Goal: Information Seeking & Learning: Learn about a topic

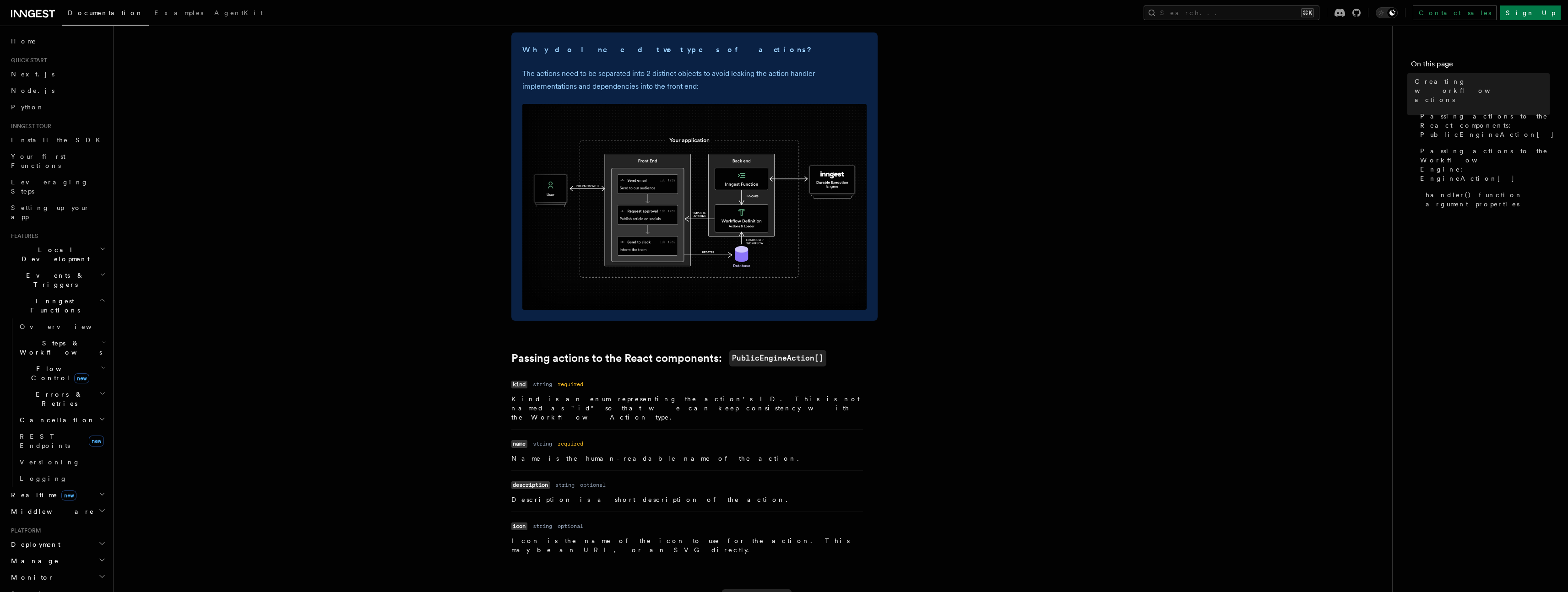
scroll to position [343, 0]
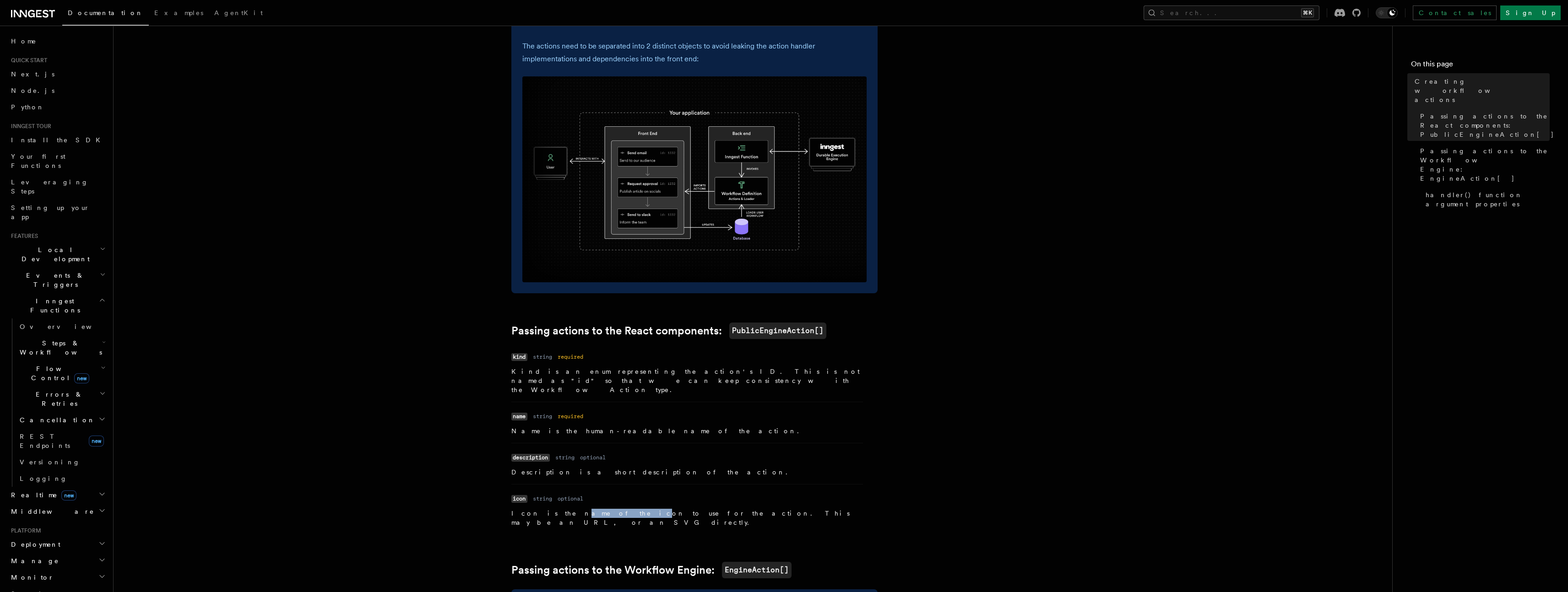
drag, startPoint x: 545, startPoint y: 503, endPoint x: 583, endPoint y: 503, distance: 38.0
click at [581, 509] on p "Icon is the name of the icon to use for the action. This may be an URL, or an S…" at bounding box center [687, 518] width 352 height 18
click at [583, 509] on p "Icon is the name of the icon to use for the action. This may be an URL, or an S…" at bounding box center [687, 518] width 352 height 18
click at [745, 509] on p "Icon is the name of the icon to use for the action. This may be an URL, or an S…" at bounding box center [687, 518] width 352 height 18
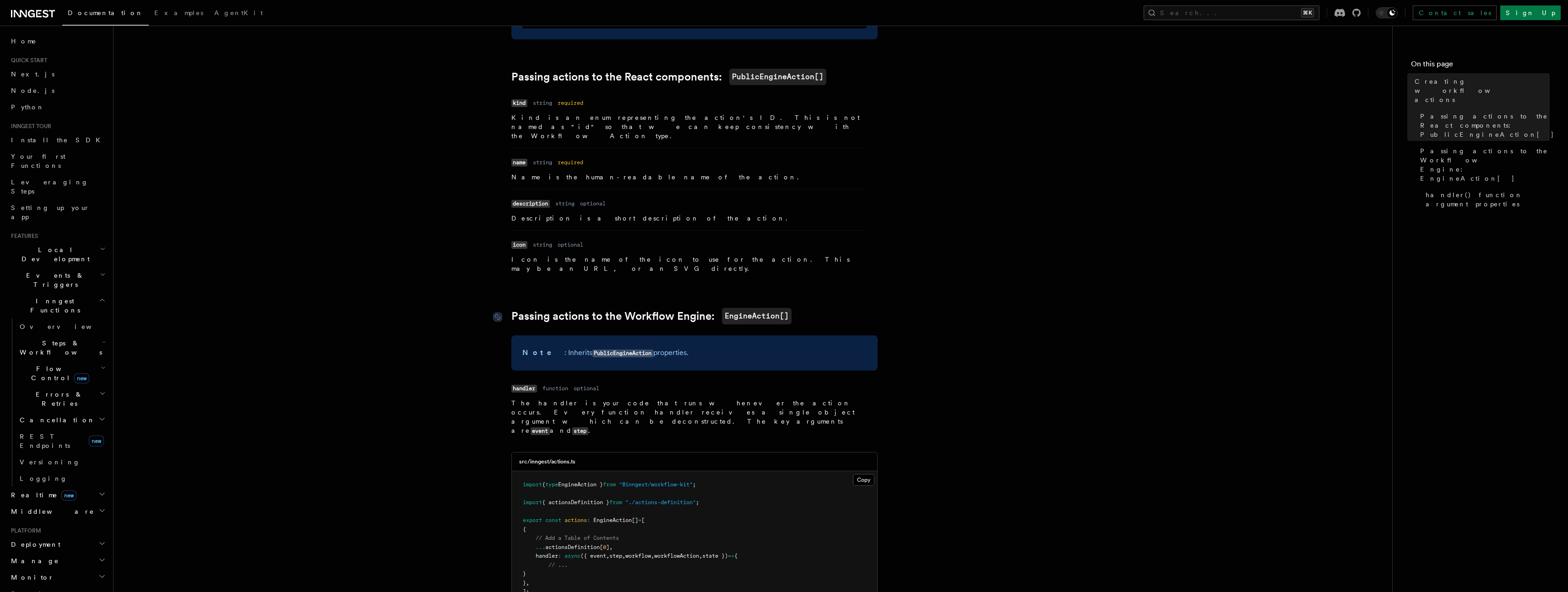
scroll to position [610, 0]
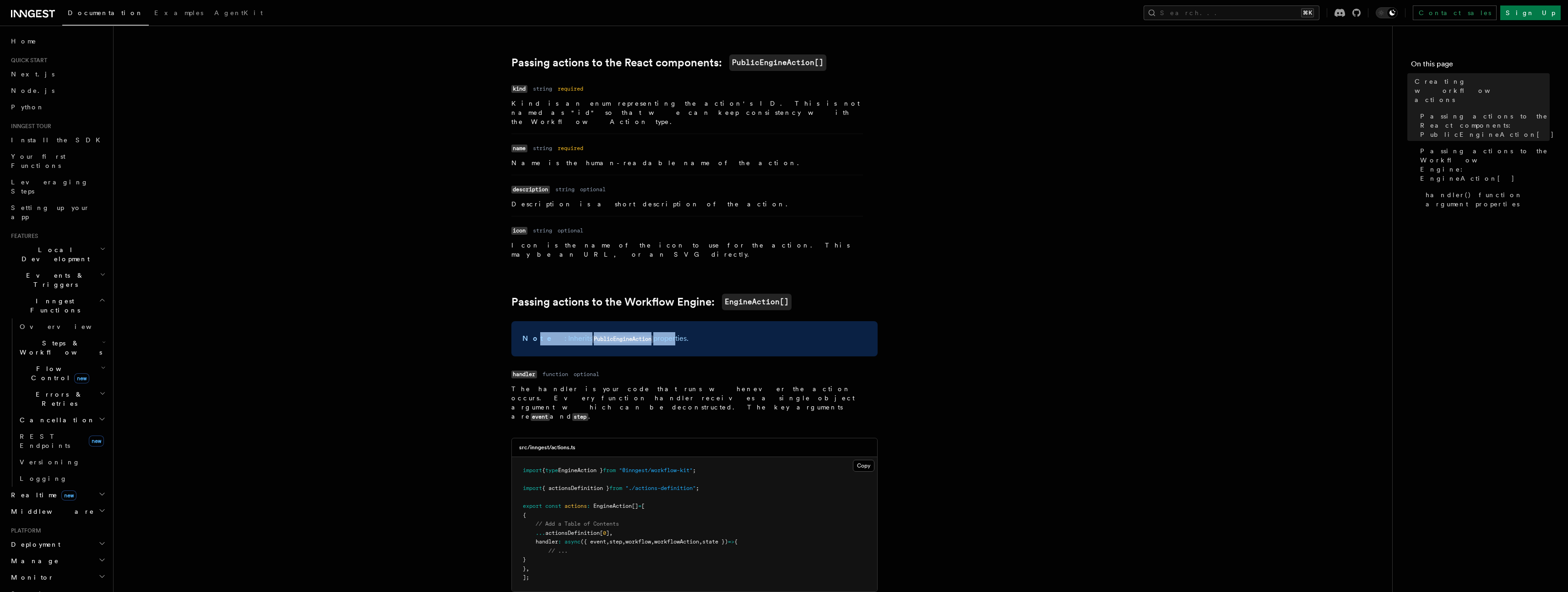
drag, startPoint x: 531, startPoint y: 319, endPoint x: 656, endPoint y: 324, distance: 125.1
click at [655, 332] on p "Note : Inherits PublicEngineAction properties." at bounding box center [695, 339] width 345 height 13
click at [681, 330] on div "Note : Inherits PublicEngineAction properties." at bounding box center [695, 339] width 366 height 35
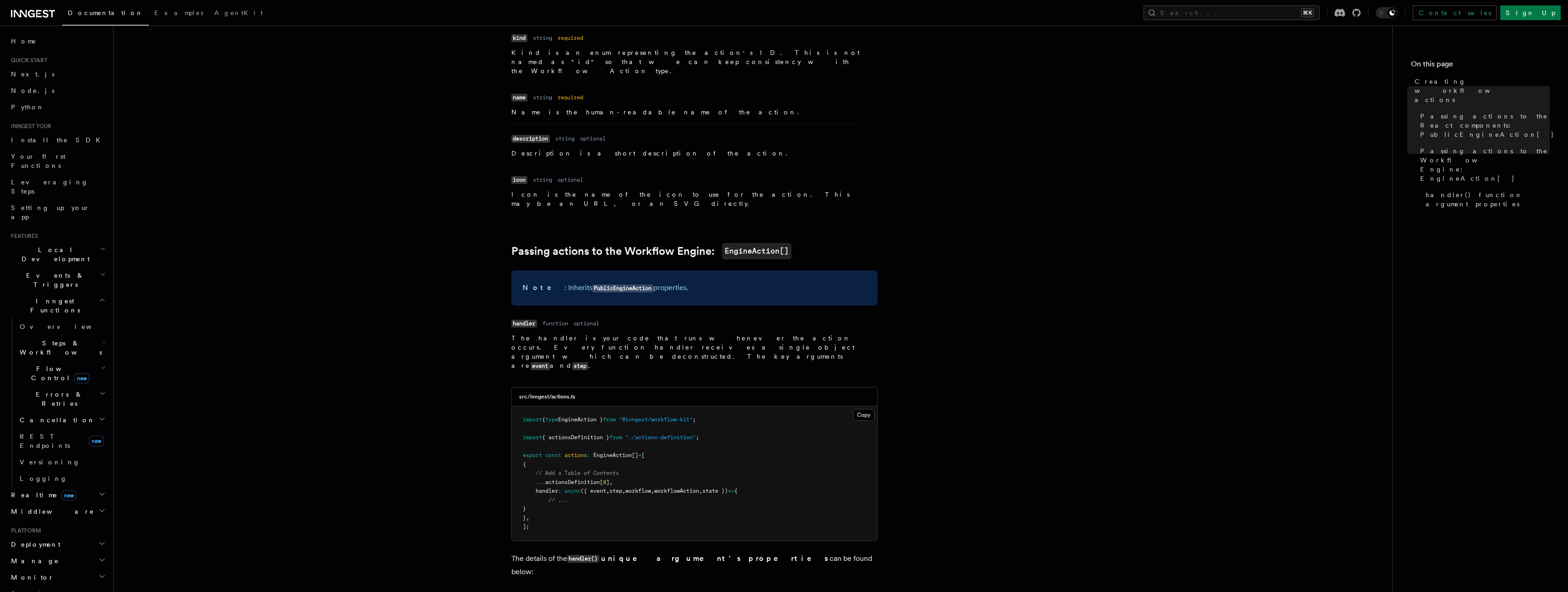
scroll to position [673, 0]
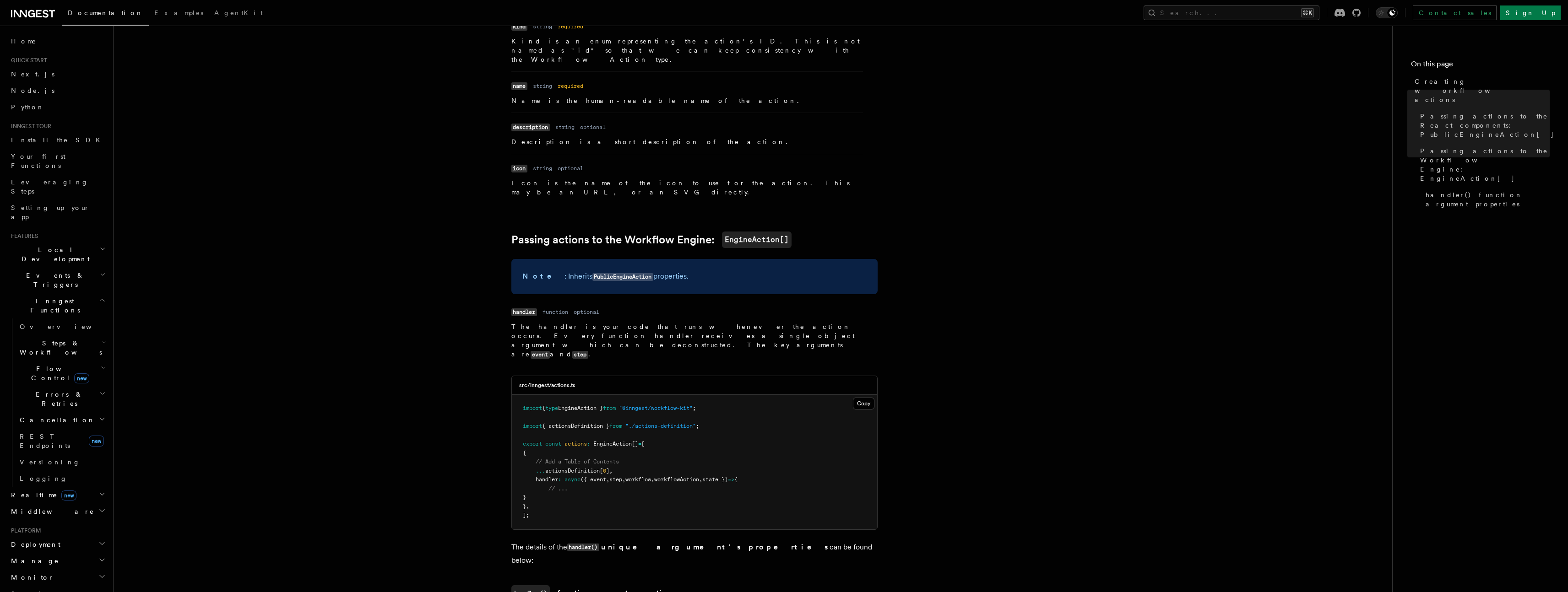
click at [595, 400] on pre "import { type EngineAction } from "@inngest/workflow-kit" ; import { actionsDef…" at bounding box center [695, 462] width 365 height 134
drag, startPoint x: 573, startPoint y: 437, endPoint x: 604, endPoint y: 442, distance: 31.4
click at [603, 442] on pre "import { type EngineAction } from "@inngest/workflow-kit" ; import { actionsDef…" at bounding box center [695, 462] width 365 height 134
click at [604, 476] on span "({ event" at bounding box center [593, 479] width 26 height 7
drag, startPoint x: 565, startPoint y: 448, endPoint x: 614, endPoint y: 448, distance: 49.0
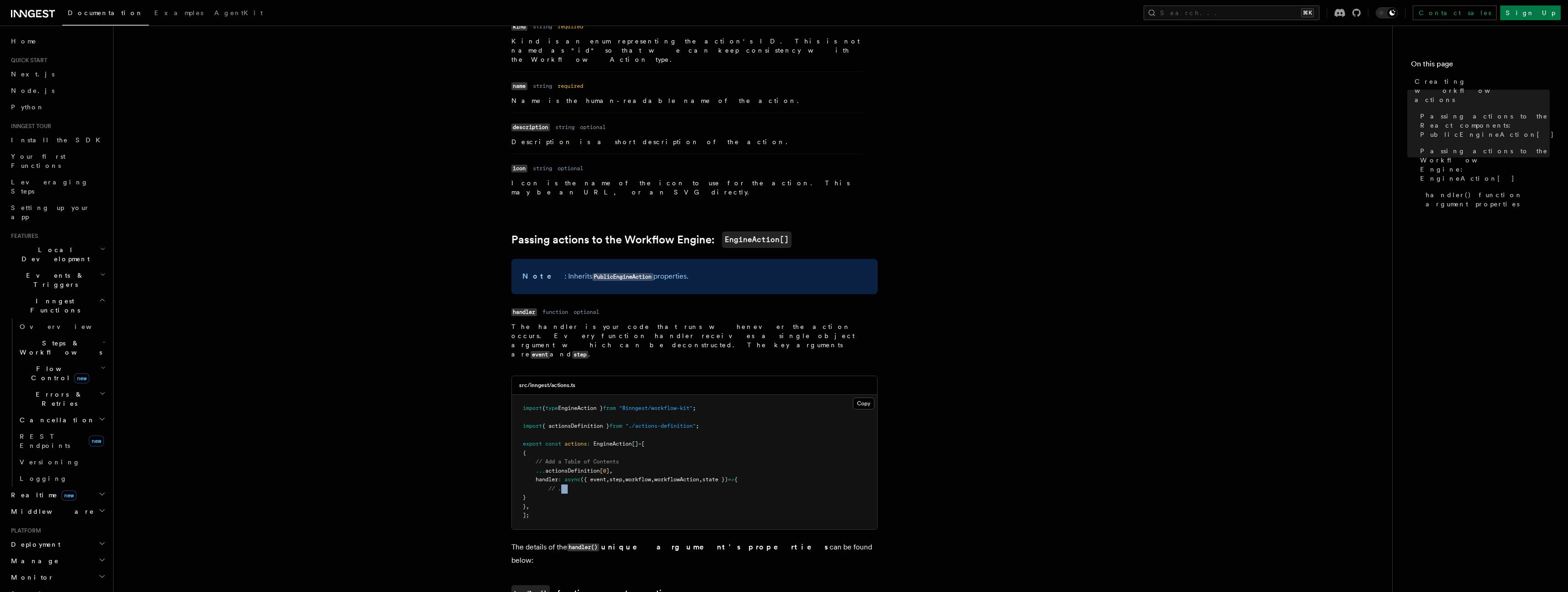
click at [607, 448] on pre "import { type EngineAction } from "@inngest/workflow-kit" ; import { actionsDef…" at bounding box center [695, 462] width 365 height 134
click at [614, 448] on pre "import { type EngineAction } from "@inngest/workflow-kit" ; import { actionsDef…" at bounding box center [695, 462] width 365 height 134
click at [569, 468] on span "actionsDefinition[" at bounding box center [574, 471] width 58 height 7
click at [597, 464] on pre "import { type EngineAction } from "@inngest/workflow-kit" ; import { actionsDef…" at bounding box center [695, 462] width 365 height 134
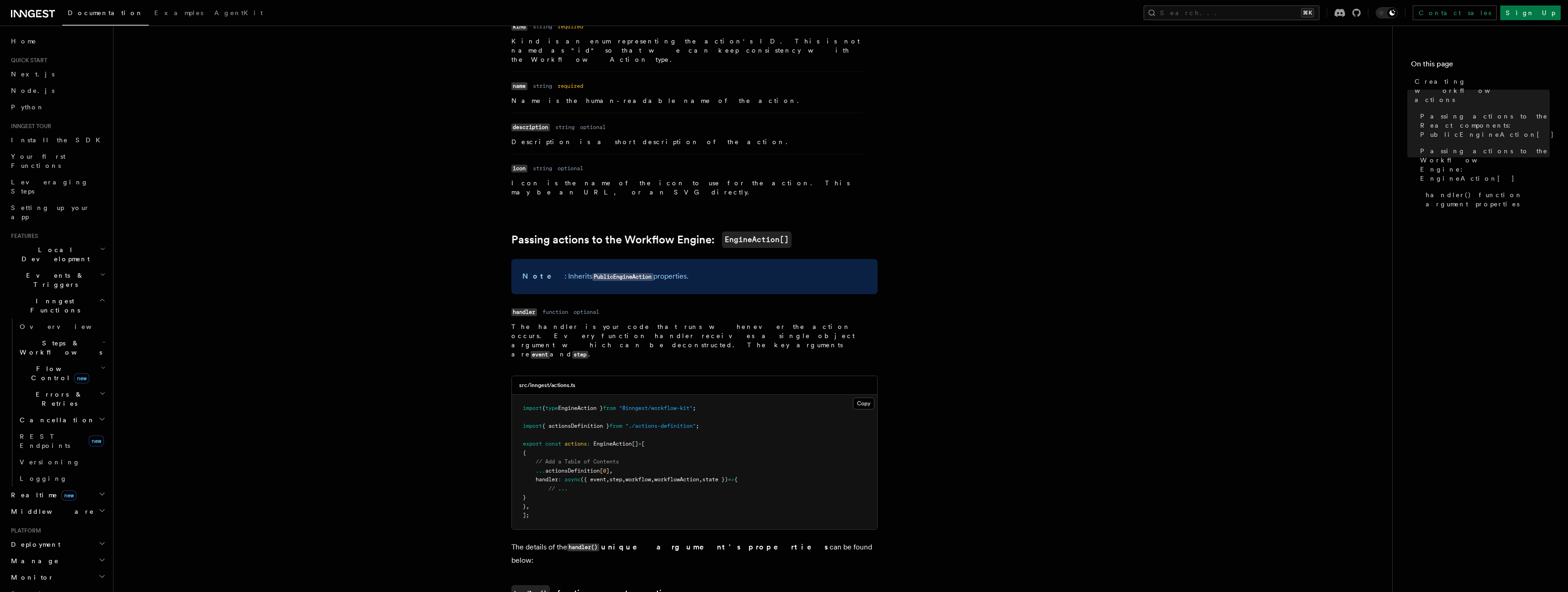
click at [609, 429] on pre "import { type EngineAction } from "@inngest/workflow-kit" ; import { actionsDef…" at bounding box center [695, 462] width 365 height 134
drag, startPoint x: 611, startPoint y: 435, endPoint x: 549, endPoint y: 437, distance: 62.0
click at [549, 468] on span "... actionsDefinition[ 0 ] ," at bounding box center [567, 471] width 89 height 7
click at [549, 468] on span "actionsDefinition[" at bounding box center [574, 471] width 58 height 7
click at [603, 418] on pre "import { type EngineAction } from "@inngest/workflow-kit" ; import { actionsDef…" at bounding box center [695, 462] width 365 height 134
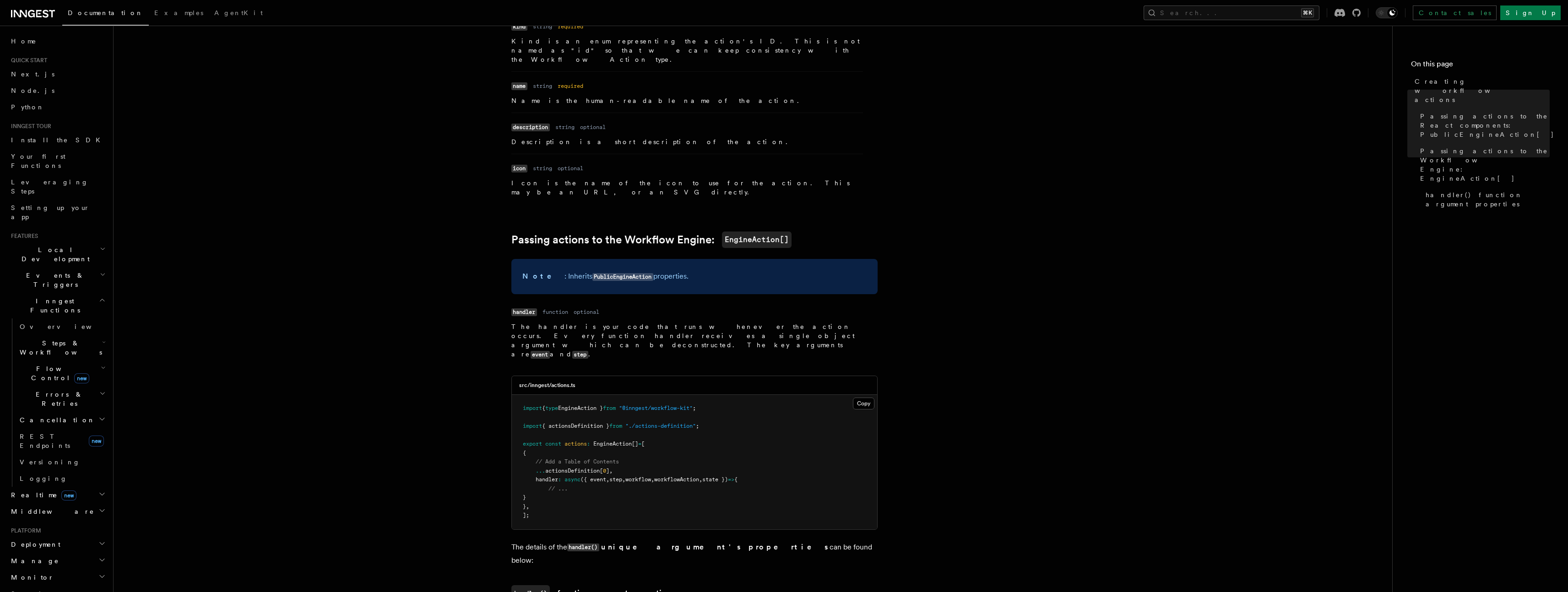
click at [612, 439] on pre "import { type EngineAction } from "@inngest/workflow-kit" ; import { actionsDef…" at bounding box center [695, 462] width 365 height 134
click at [608, 459] on span "// Add a Table of Contents" at bounding box center [577, 462] width 83 height 7
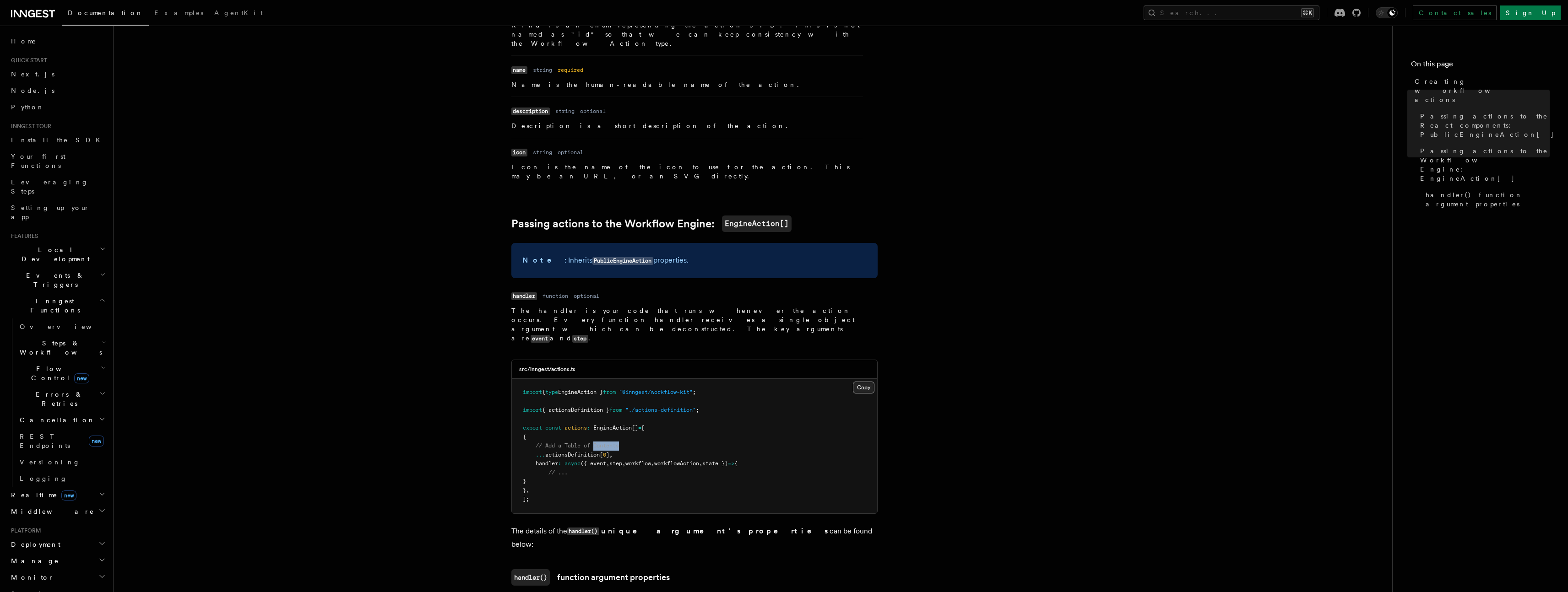
click at [863, 381] on button "Copy Copied" at bounding box center [863, 388] width 21 height 12
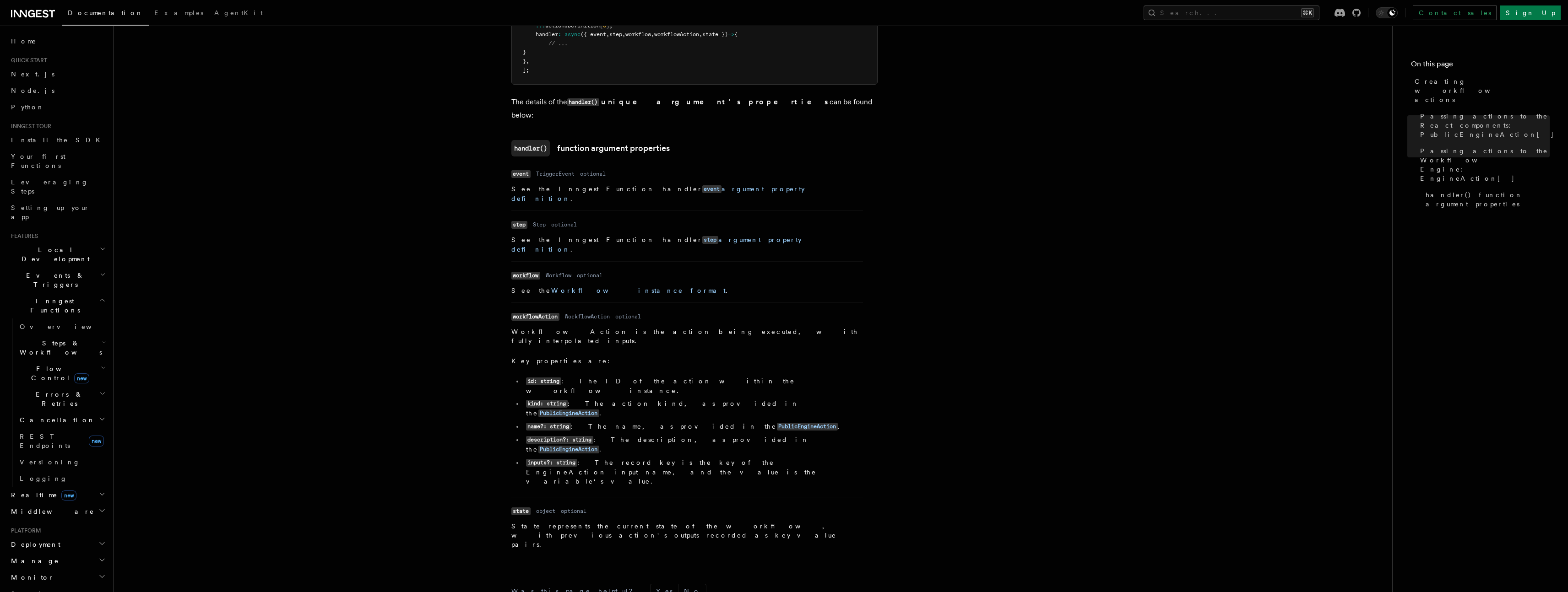
scroll to position [1120, 0]
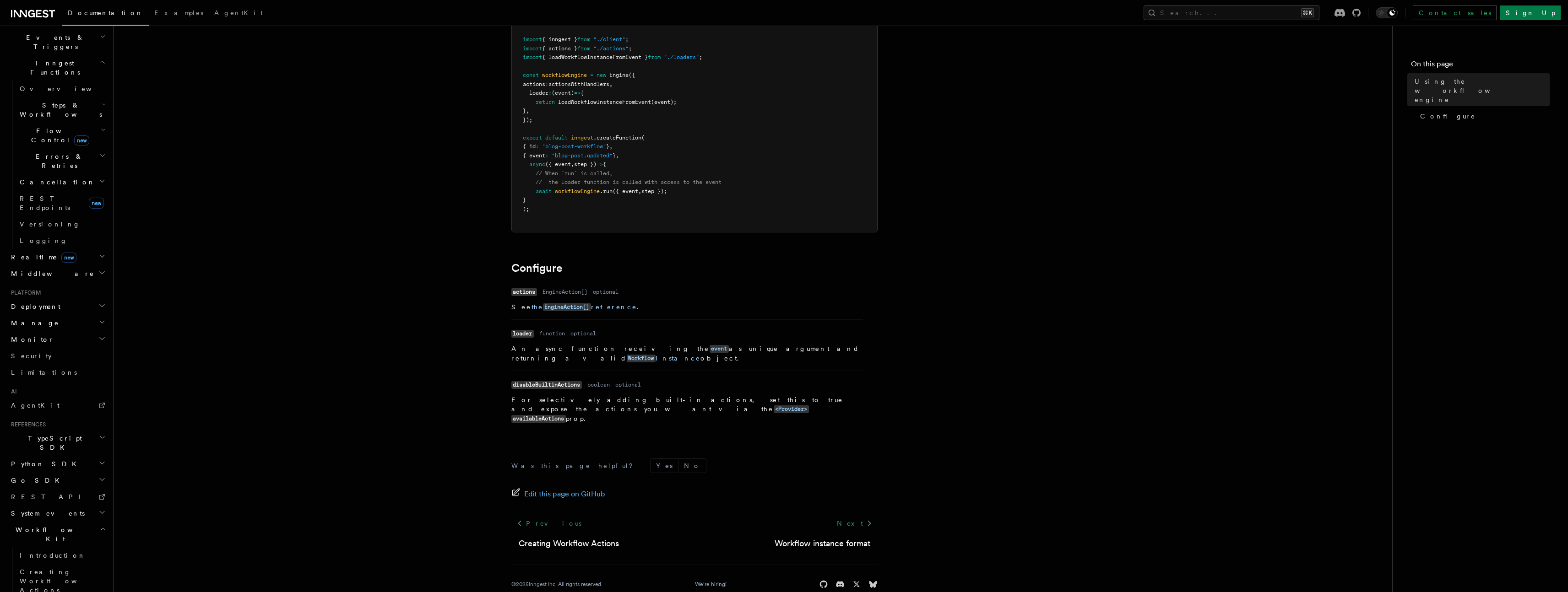
scroll to position [241, 0]
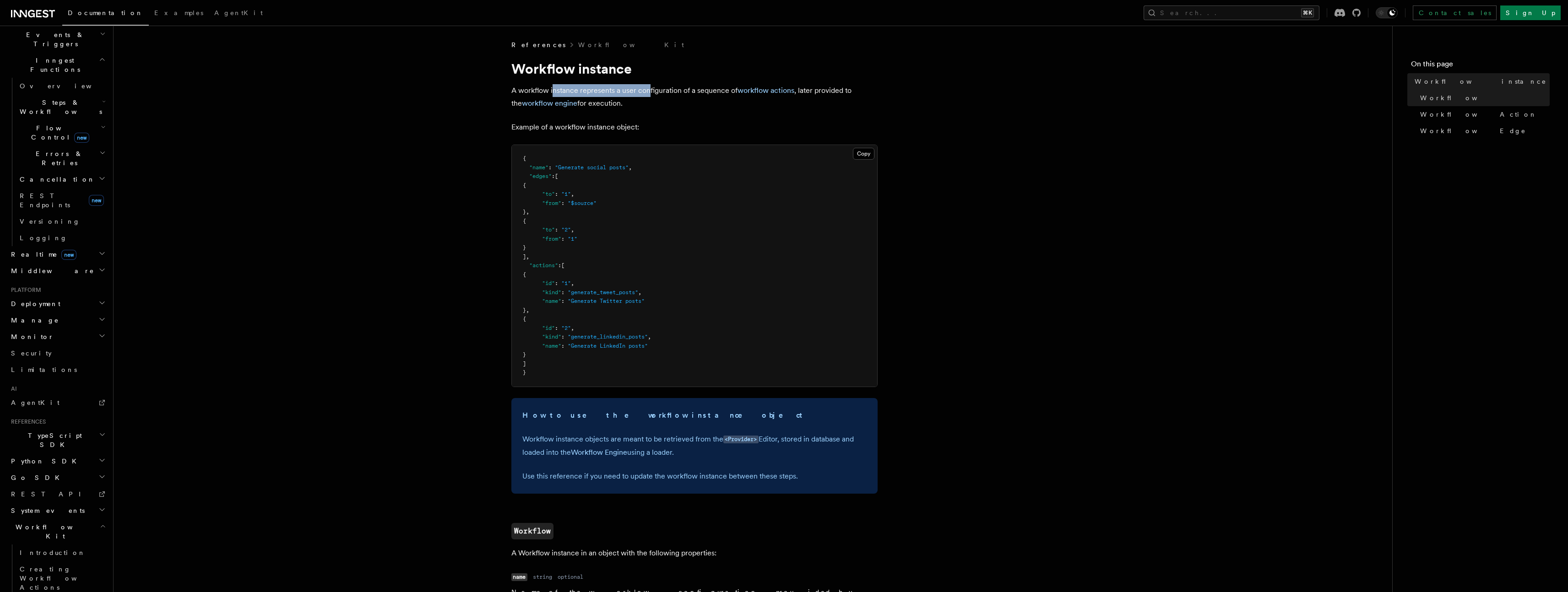
drag, startPoint x: 551, startPoint y: 93, endPoint x: 668, endPoint y: 89, distance: 117.1
click at [654, 89] on p "A workflow instance represents a user configuration of a sequence of workflow a…" at bounding box center [695, 97] width 366 height 26
drag, startPoint x: 668, startPoint y: 89, endPoint x: 643, endPoint y: 91, distance: 25.1
click at [669, 89] on p "A workflow instance represents a user configuration of a sequence of workflow a…" at bounding box center [695, 97] width 366 height 26
drag, startPoint x: 659, startPoint y: 92, endPoint x: 690, endPoint y: 90, distance: 31.1
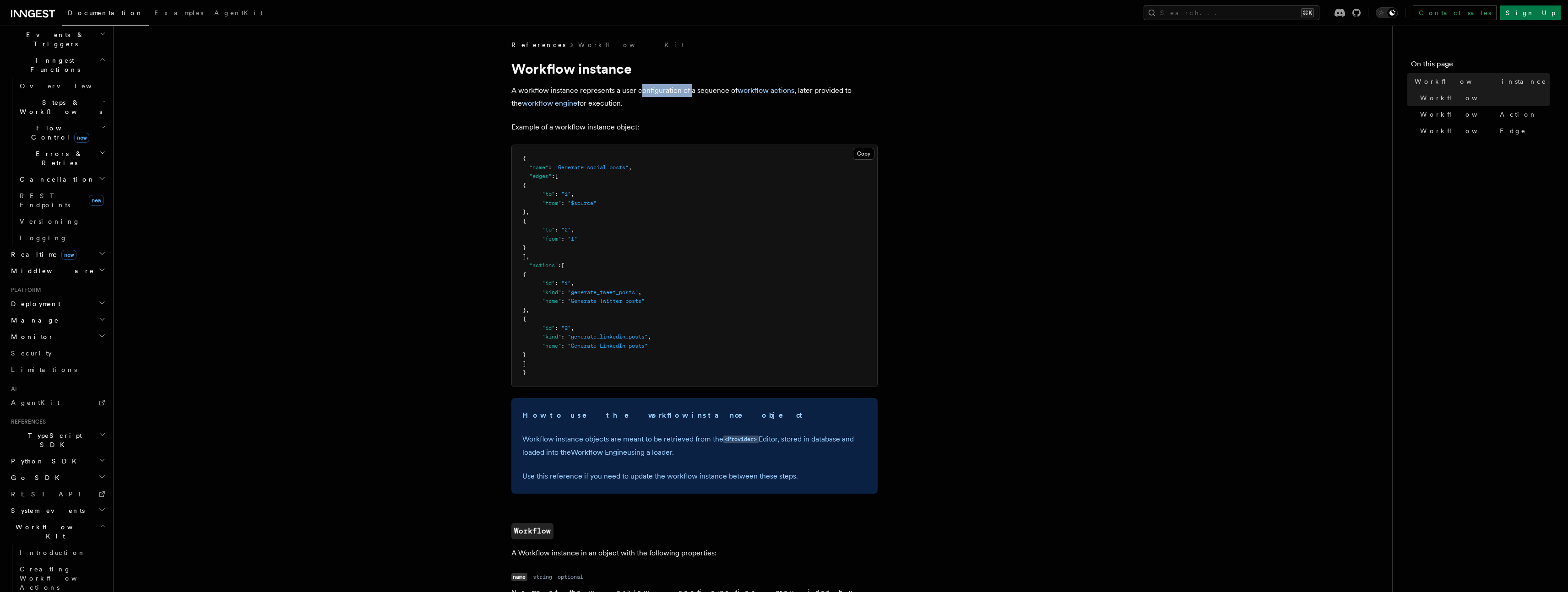
click at [690, 90] on p "A workflow instance represents a user configuration of a sequence of workflow a…" at bounding box center [695, 97] width 366 height 26
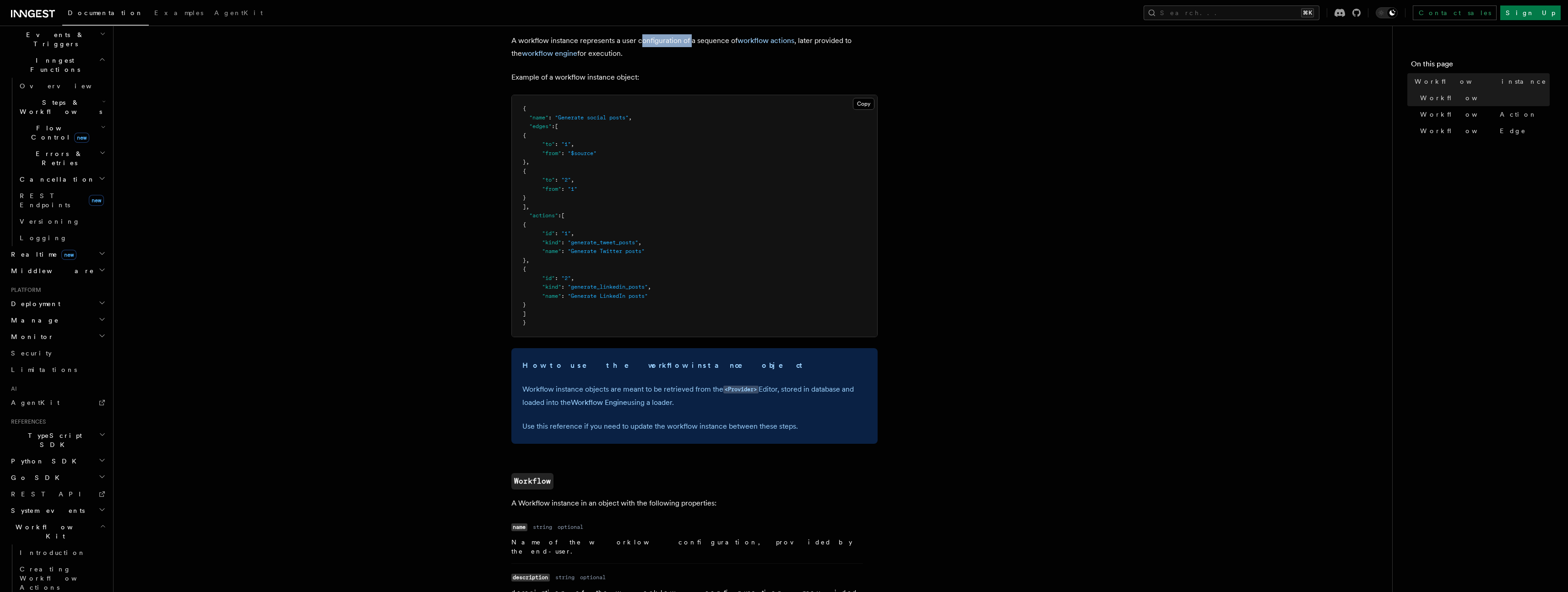
scroll to position [50, 0]
drag, startPoint x: 529, startPoint y: 136, endPoint x: 603, endPoint y: 152, distance: 75.7
click at [603, 152] on pre "{ "name" : "Generate social posts" , "edges" : [ { "to" : "1" , "from" : "$sour…" at bounding box center [695, 215] width 365 height 242
click at [583, 114] on span ""Generate social posts"" at bounding box center [592, 117] width 74 height 7
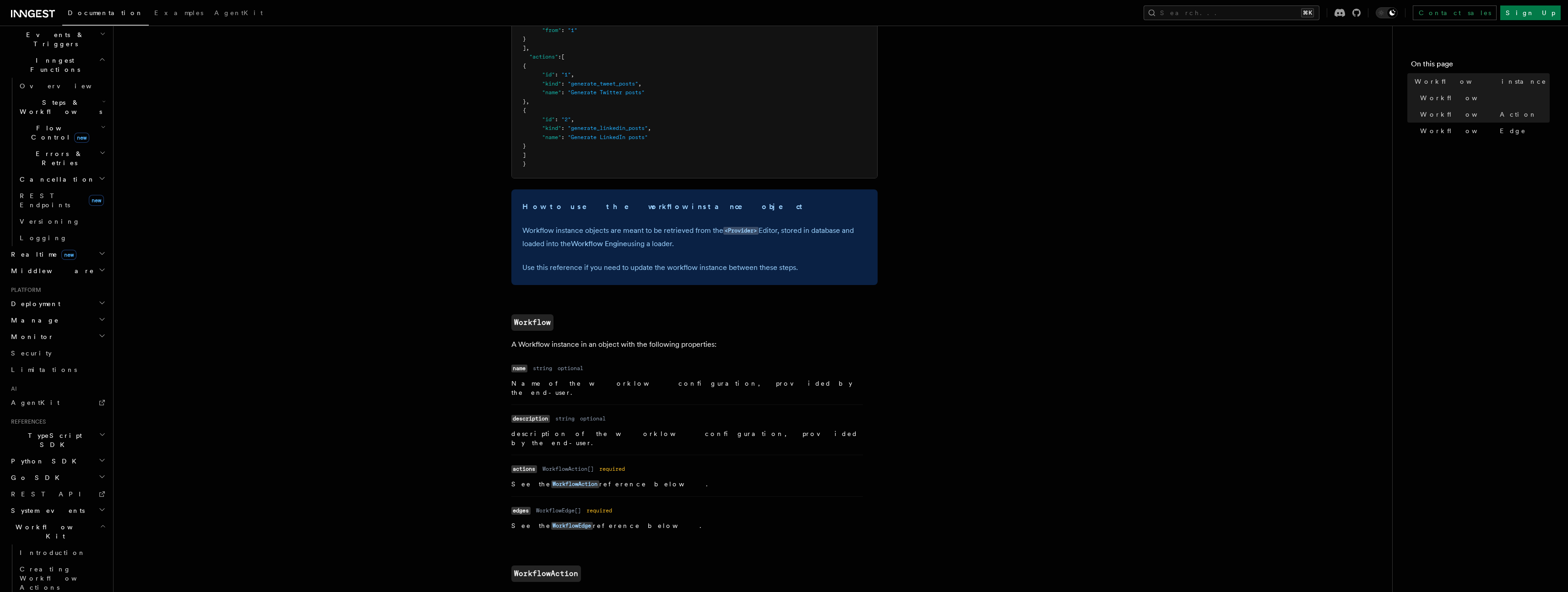
scroll to position [265, 0]
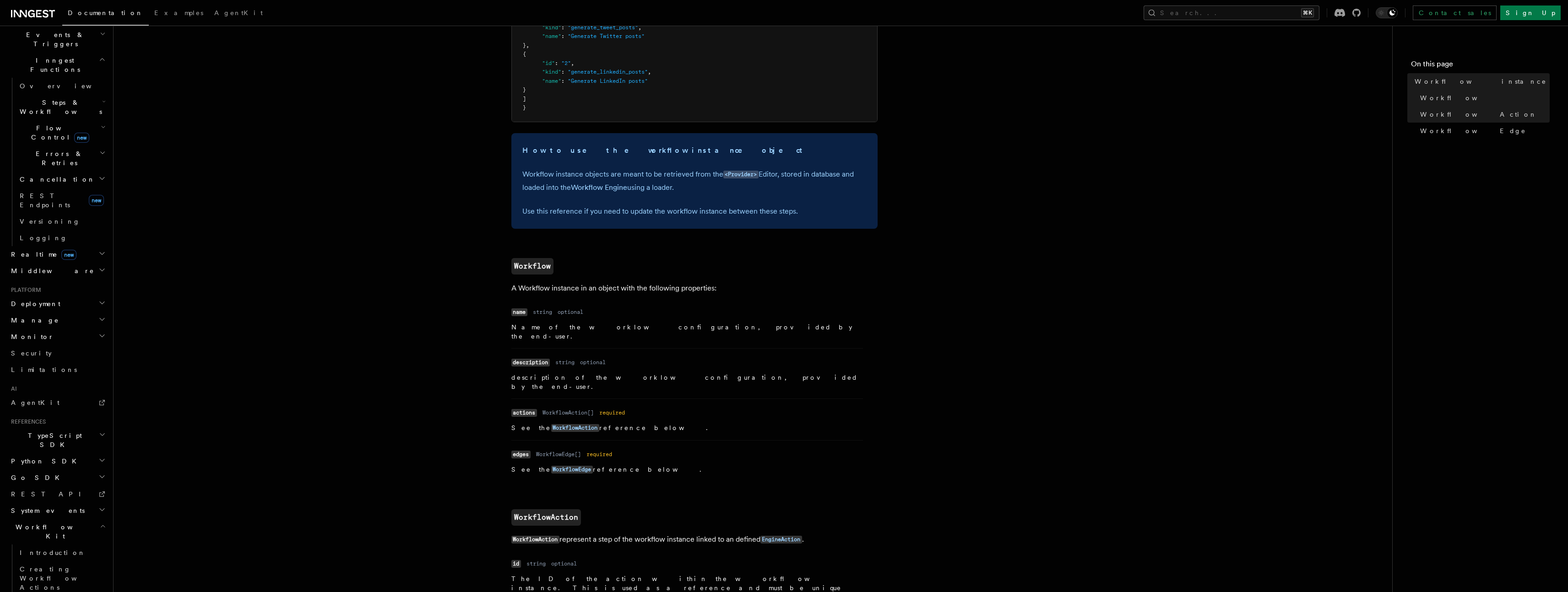
drag, startPoint x: 523, startPoint y: 291, endPoint x: 539, endPoint y: 295, distance: 16.5
click at [523, 291] on p "A Workflow instance in an object with the following properties:" at bounding box center [695, 288] width 366 height 13
click at [543, 296] on article "References Workflow Kit Workflow instance A workflow instance represents a user…" at bounding box center [753, 500] width 1250 height 1448
click at [558, 290] on p "A Workflow instance in an object with the following properties:" at bounding box center [695, 288] width 366 height 13
drag, startPoint x: 558, startPoint y: 290, endPoint x: 707, endPoint y: 289, distance: 149.0
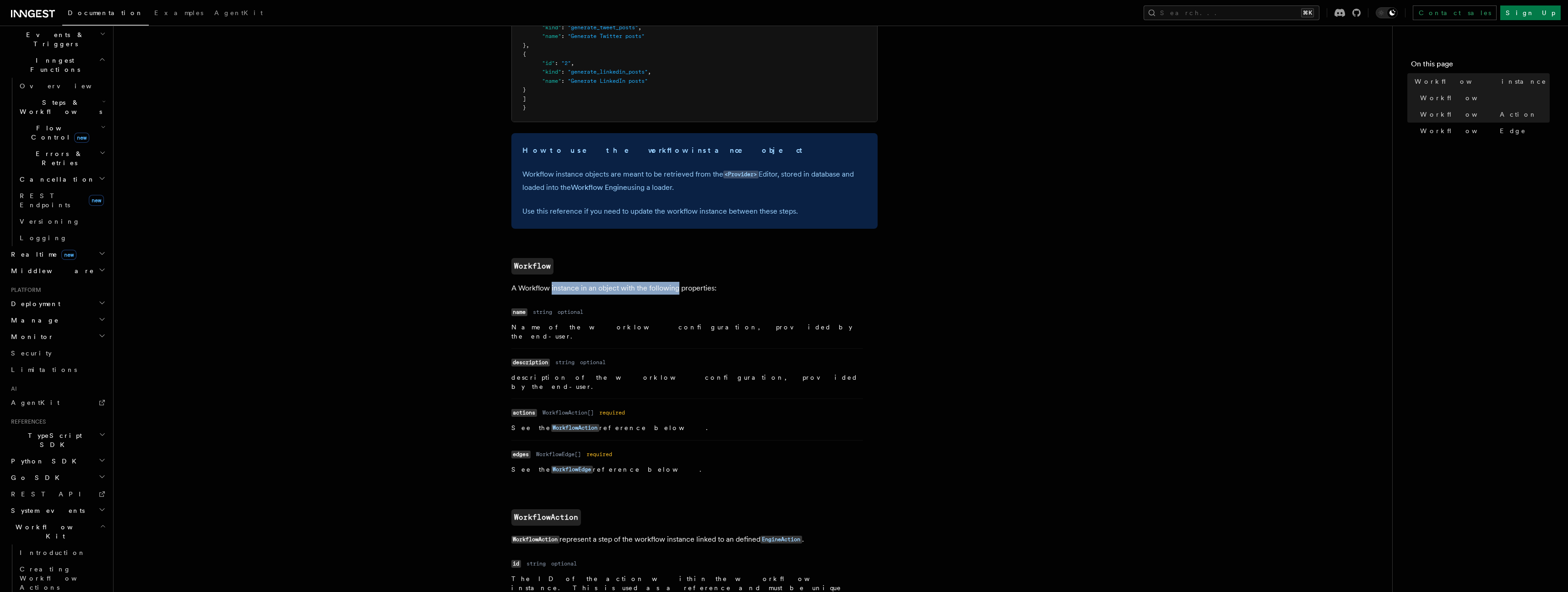
click at [689, 290] on p "A Workflow instance in an object with the following properties:" at bounding box center [695, 288] width 366 height 13
click at [707, 289] on p "A Workflow instance in an object with the following properties:" at bounding box center [695, 288] width 366 height 13
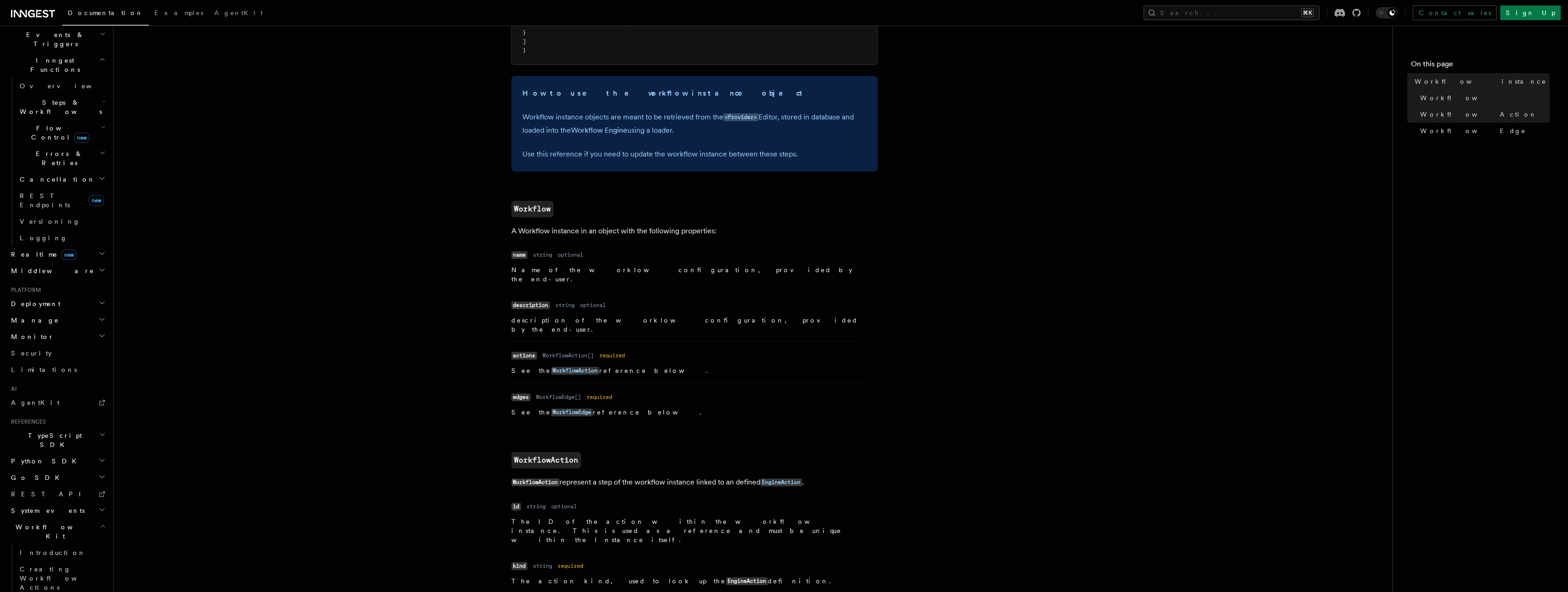
scroll to position [331, 0]
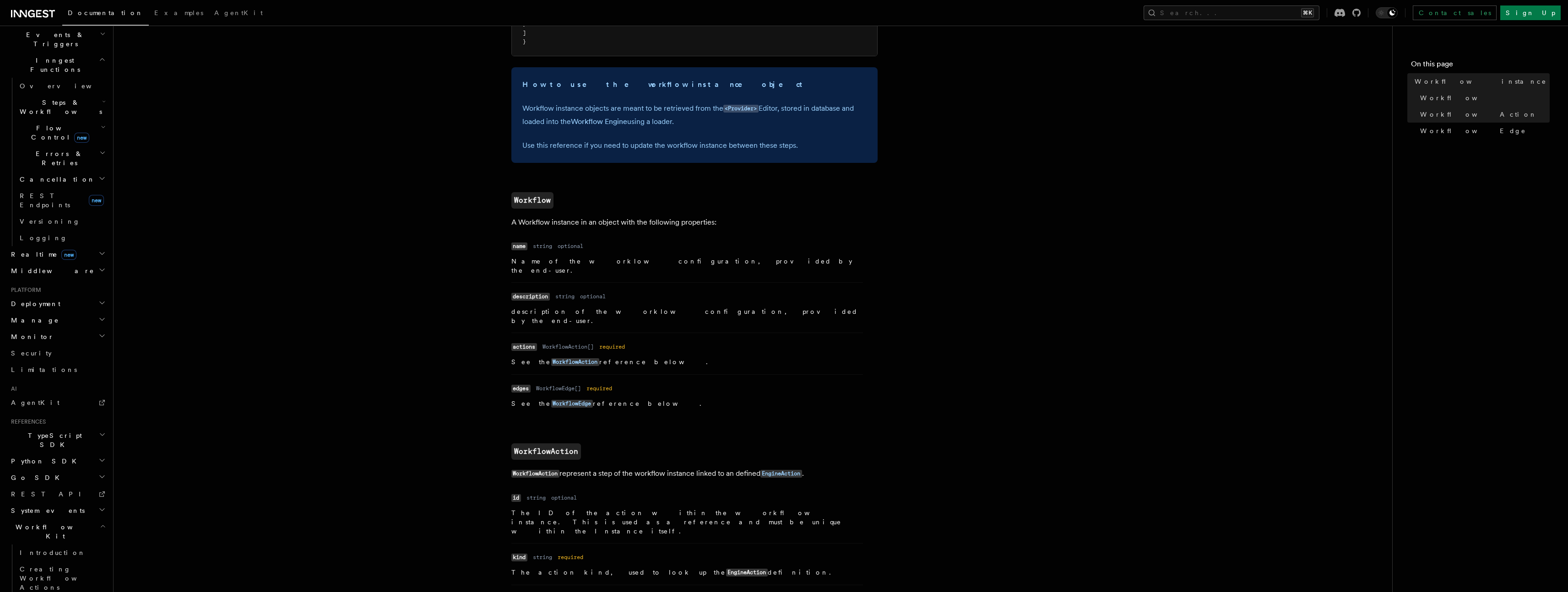
click at [522, 263] on p "Name of the worklow configuration, provided by the end-user." at bounding box center [687, 266] width 352 height 18
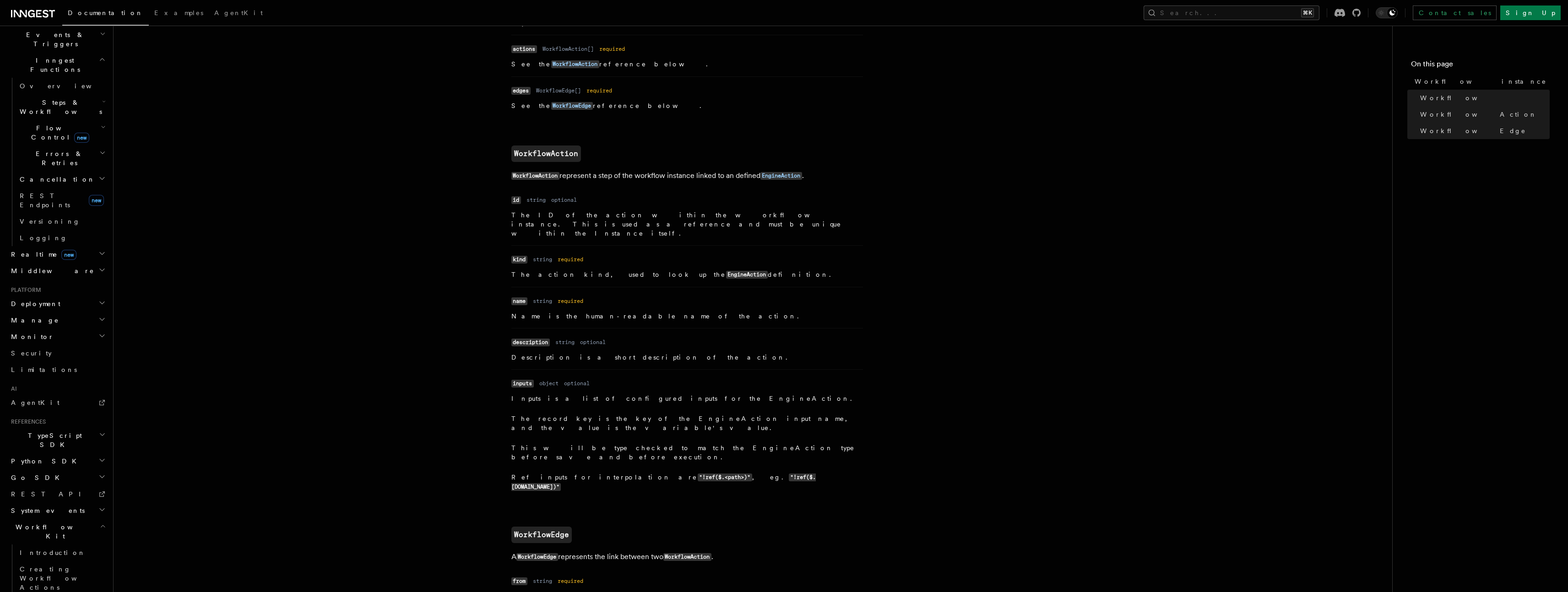
scroll to position [775, 0]
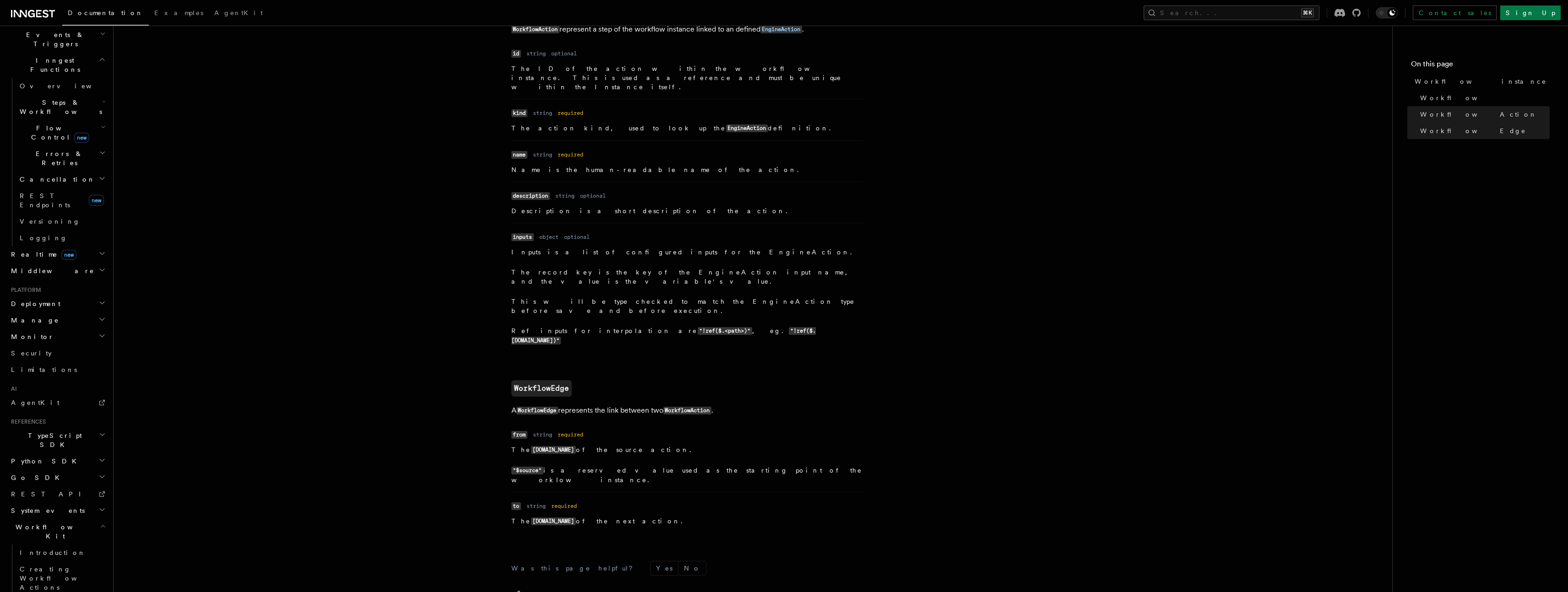
drag, startPoint x: 542, startPoint y: 218, endPoint x: 588, endPoint y: 223, distance: 46.3
click at [584, 248] on dd "Inputs is a list of configured inputs for the EngineAction. The record key is t…" at bounding box center [687, 296] width 352 height 98
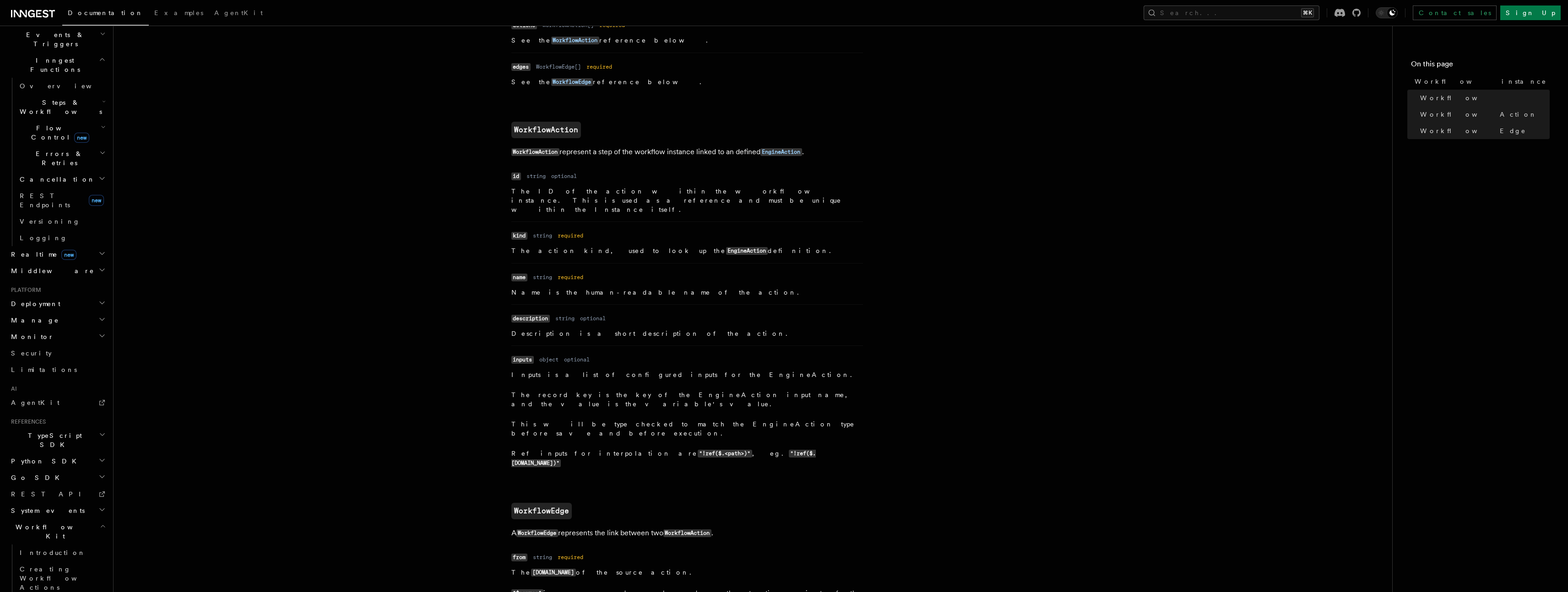
scroll to position [664, 0]
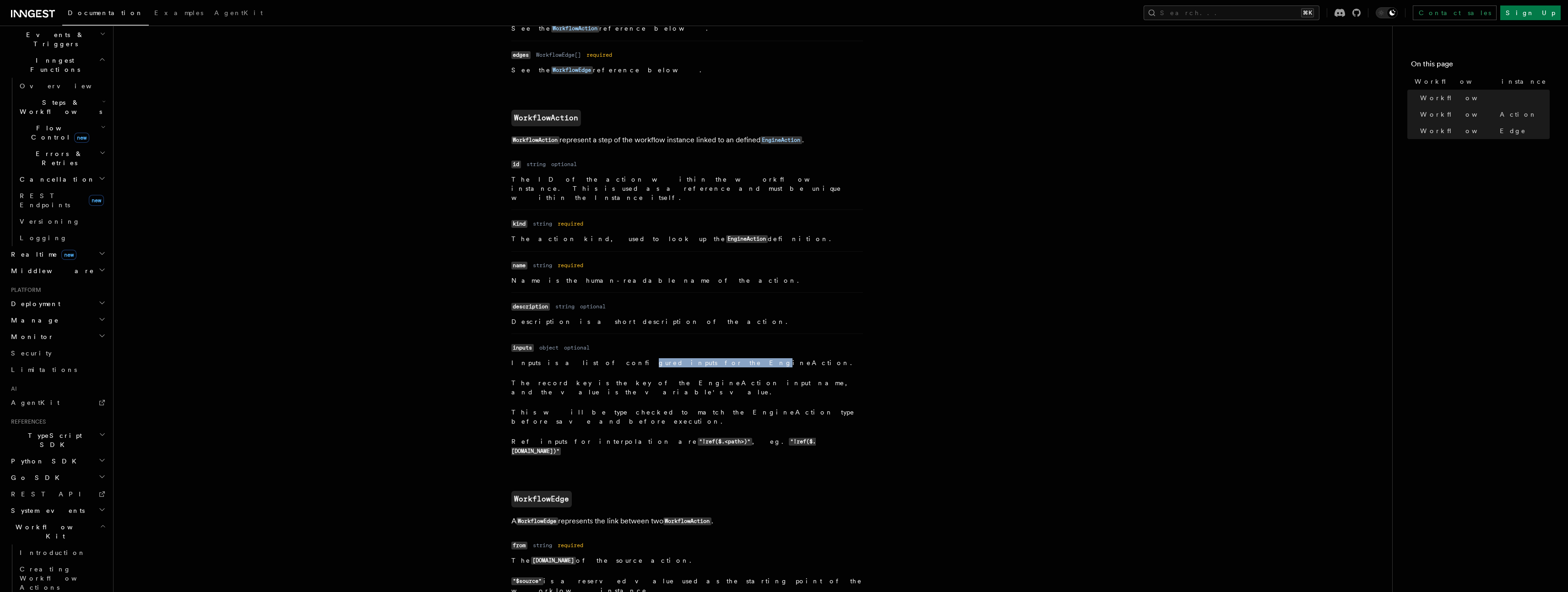
drag, startPoint x: 572, startPoint y: 329, endPoint x: 640, endPoint y: 330, distance: 68.0
click at [640, 358] on dd "Inputs is a list of configured inputs for the EngineAction. The record key is t…" at bounding box center [687, 407] width 352 height 98
drag, startPoint x: 555, startPoint y: 349, endPoint x: 624, endPoint y: 350, distance: 69.0
click at [623, 378] on p "The record key is the key of the EngineAction input name, and the value is the …" at bounding box center [687, 388] width 352 height 18
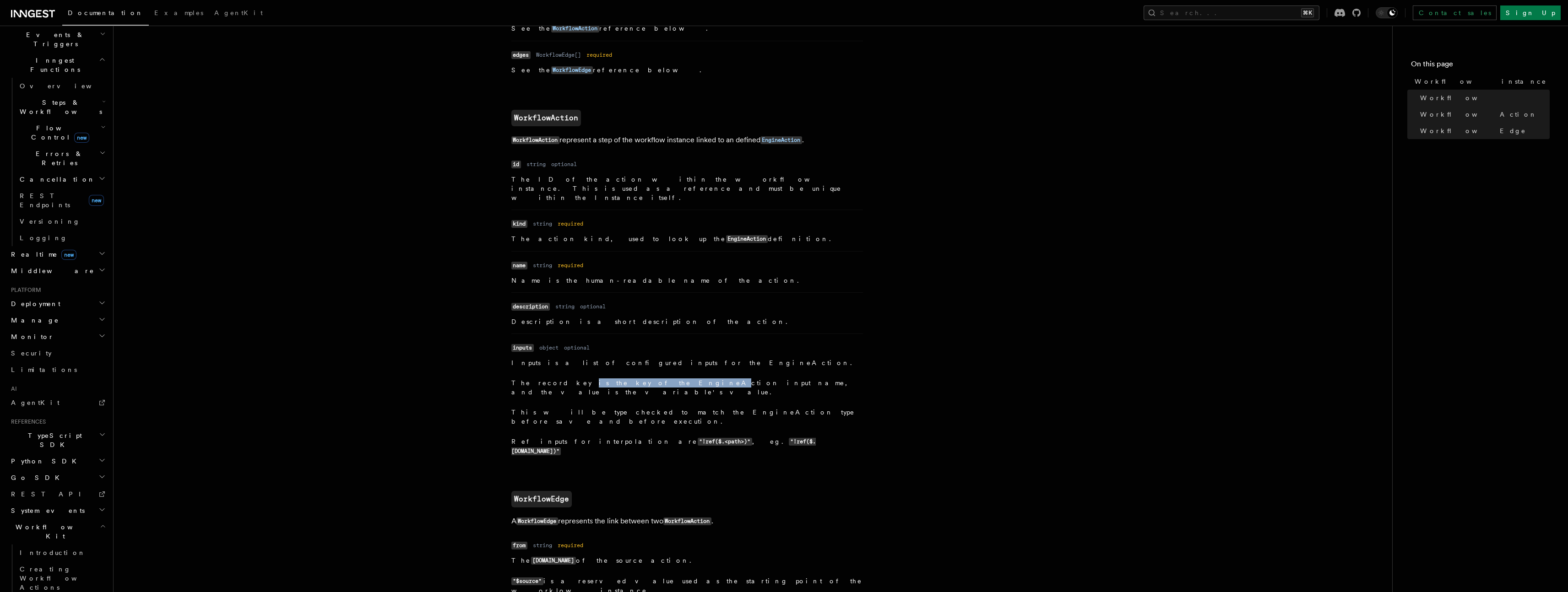
click at [624, 378] on p "The record key is the key of the EngineAction input name, and the value is the …" at bounding box center [687, 388] width 352 height 18
drag, startPoint x: 606, startPoint y: 352, endPoint x: 694, endPoint y: 347, distance: 88.1
click at [694, 358] on dd "Inputs is a list of configured inputs for the EngineAction. The record key is t…" at bounding box center [687, 407] width 352 height 98
click at [694, 378] on p "The record key is the key of the EngineAction input name, and the value is the …" at bounding box center [687, 388] width 352 height 18
drag, startPoint x: 694, startPoint y: 347, endPoint x: 774, endPoint y: 357, distance: 80.6
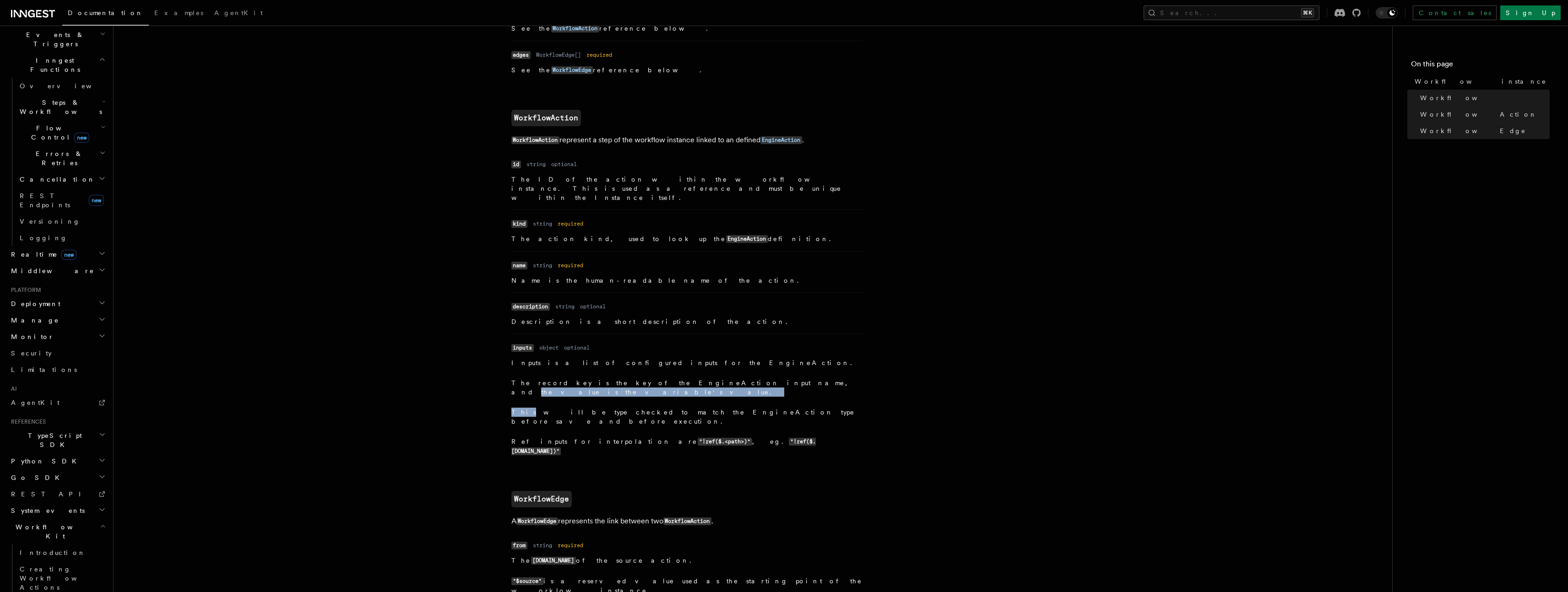
click at [774, 358] on dd "Inputs is a list of configured inputs for the EngineAction. The record key is t…" at bounding box center [687, 407] width 352 height 98
drag, startPoint x: 532, startPoint y: 370, endPoint x: 627, endPoint y: 366, distance: 95.1
click at [627, 408] on p "This will be type checked to match the EngineAction type before save and before…" at bounding box center [687, 417] width 352 height 18
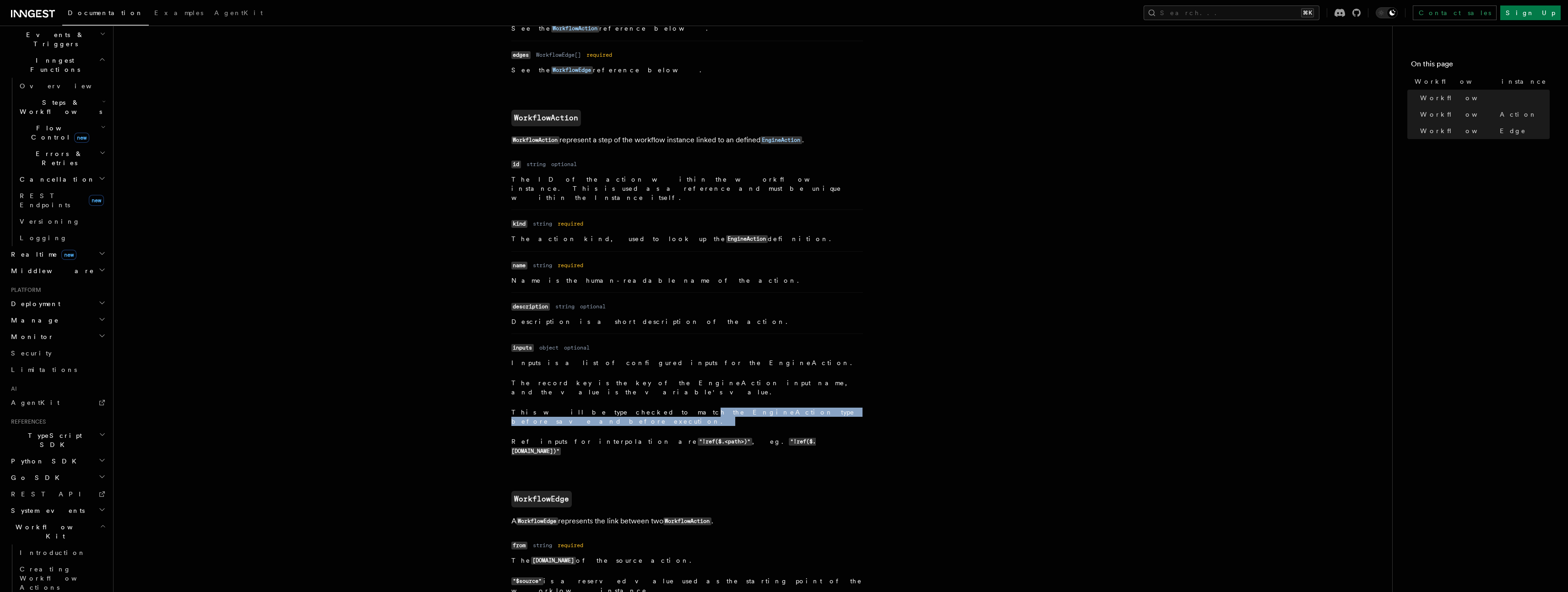
drag, startPoint x: 605, startPoint y: 367, endPoint x: 708, endPoint y: 374, distance: 103.2
click at [707, 373] on dd "Inputs is a list of configured inputs for the EngineAction. The record key is t…" at bounding box center [687, 407] width 352 height 98
click at [709, 374] on dd "Inputs is a list of configured inputs for the EngineAction. The record key is t…" at bounding box center [687, 407] width 352 height 98
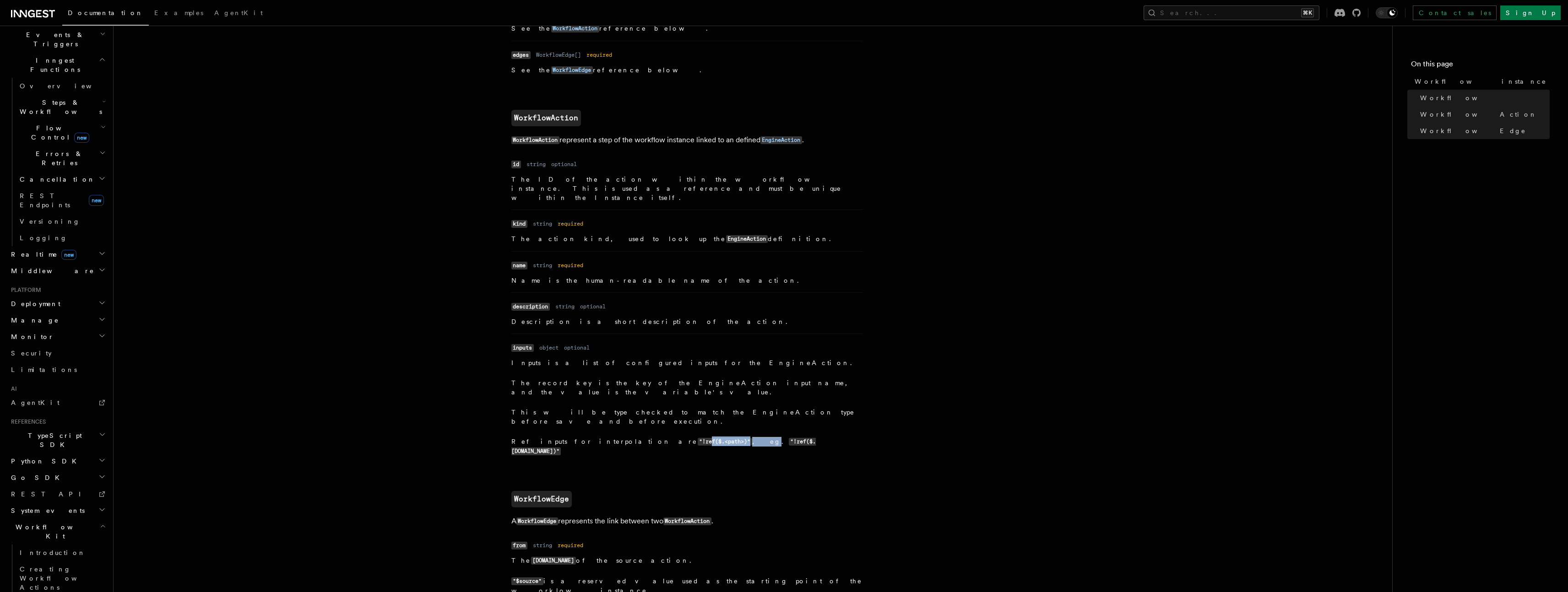
drag, startPoint x: 621, startPoint y: 385, endPoint x: 707, endPoint y: 386, distance: 86.0
click at [691, 437] on p "Ref inputs for interpolation are "!ref($.<path>)" , eg. "!ref($.event.data.emai…" at bounding box center [687, 447] width 352 height 19
click at [707, 438] on code ""!ref($.event.data.email)"" at bounding box center [663, 447] width 305 height 18
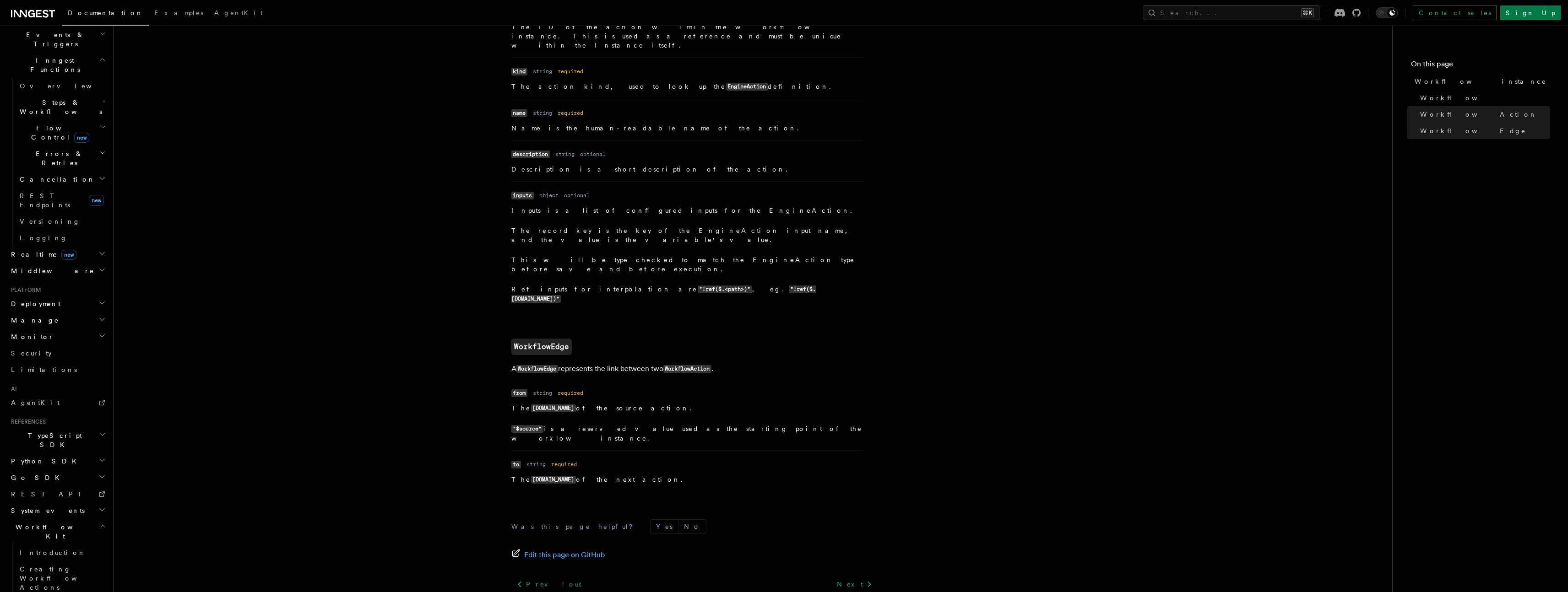
scroll to position [823, 0]
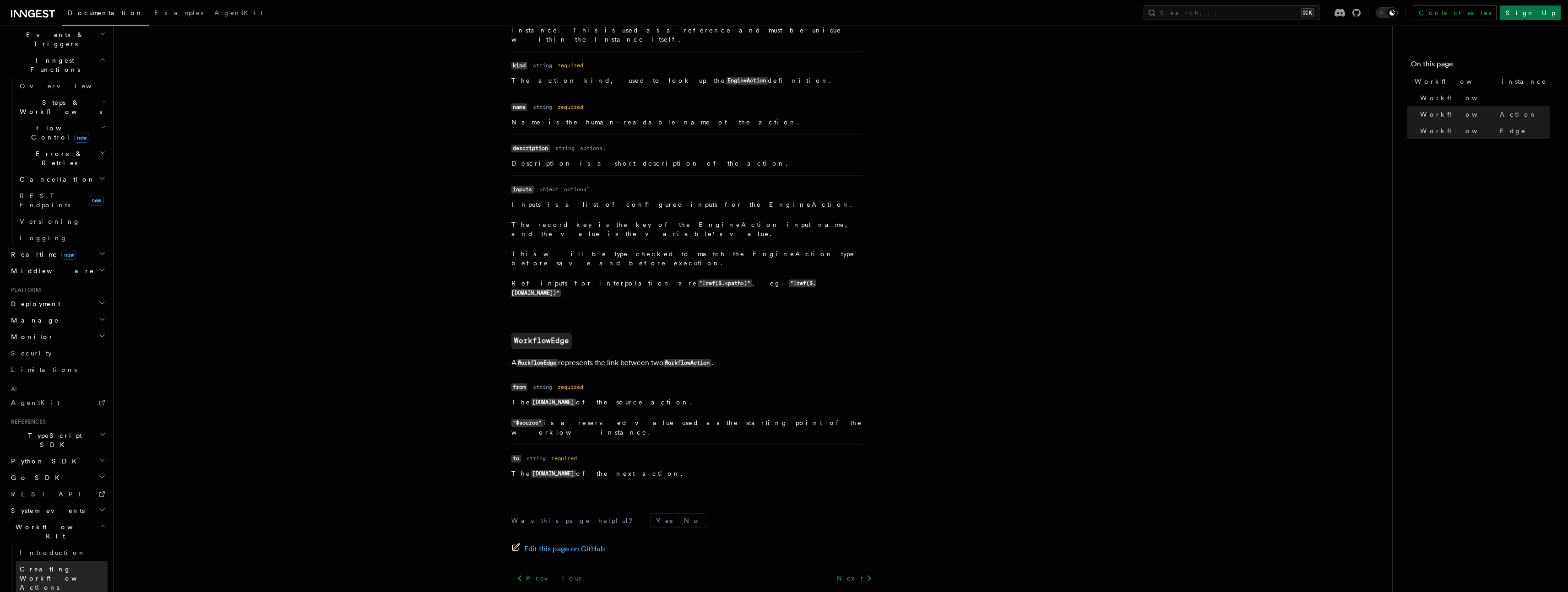
click at [40, 566] on span "Creating Workflow Actions" at bounding box center [59, 579] width 80 height 26
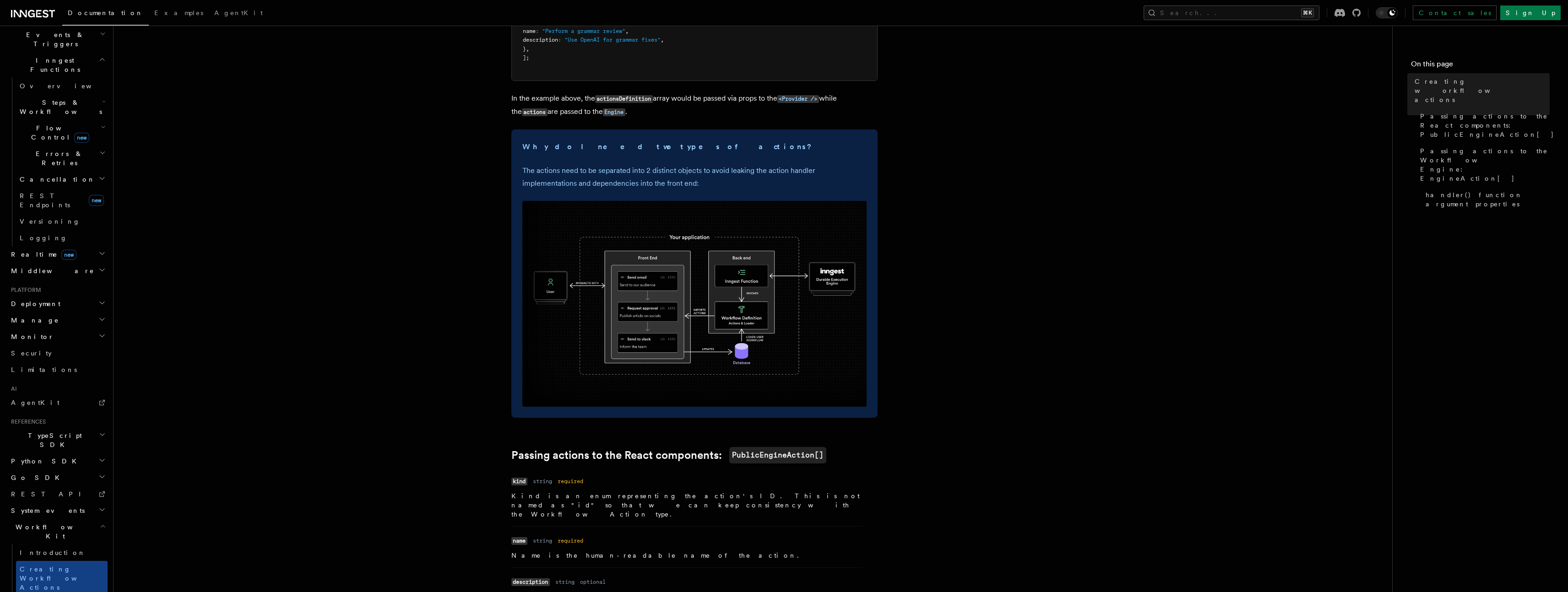
scroll to position [377, 0]
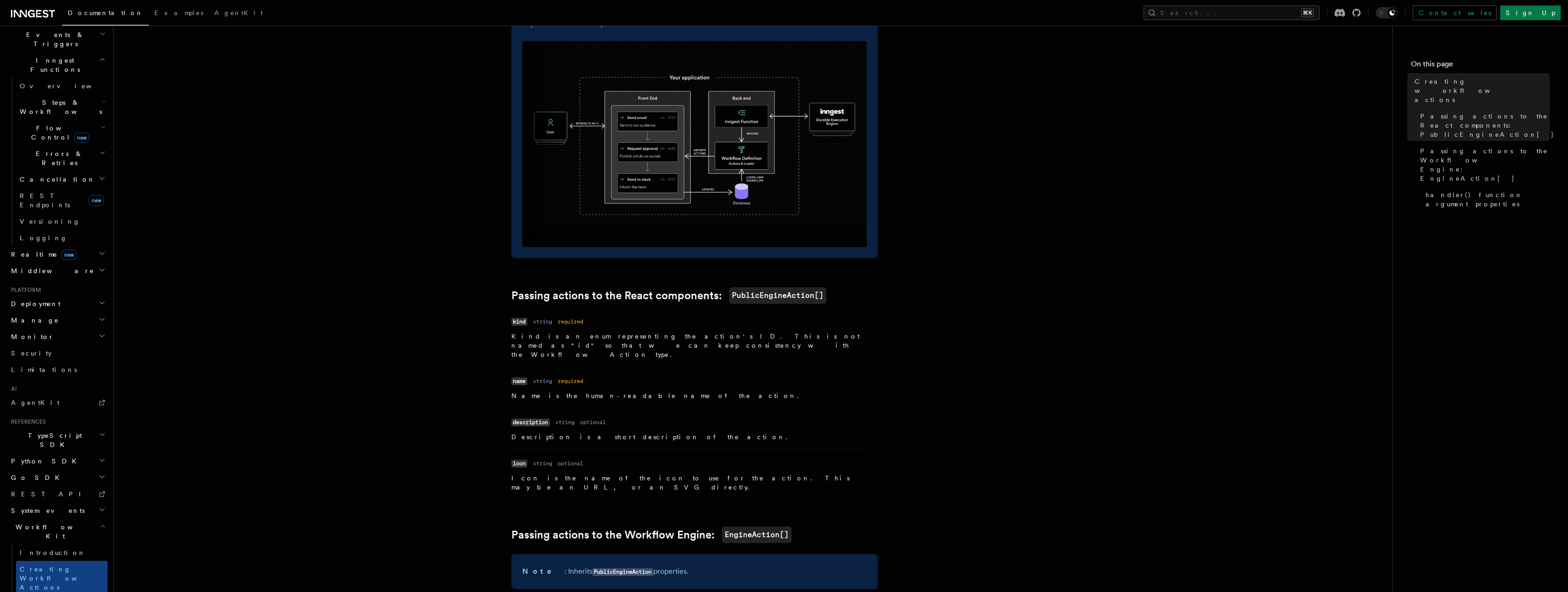
click at [538, 306] on article "References Workflow Kit Creating workflow actions The @inngest/workflow-kit pac…" at bounding box center [753, 569] width 1250 height 1814
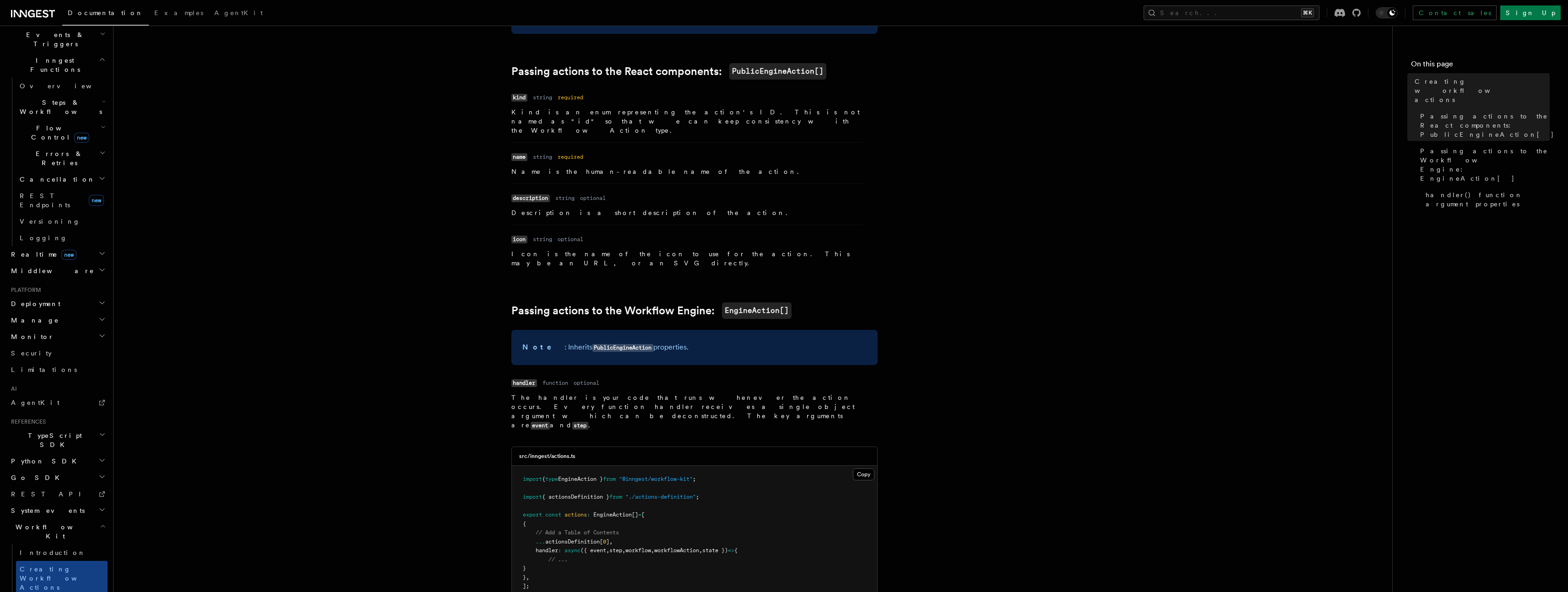
scroll to position [610, 0]
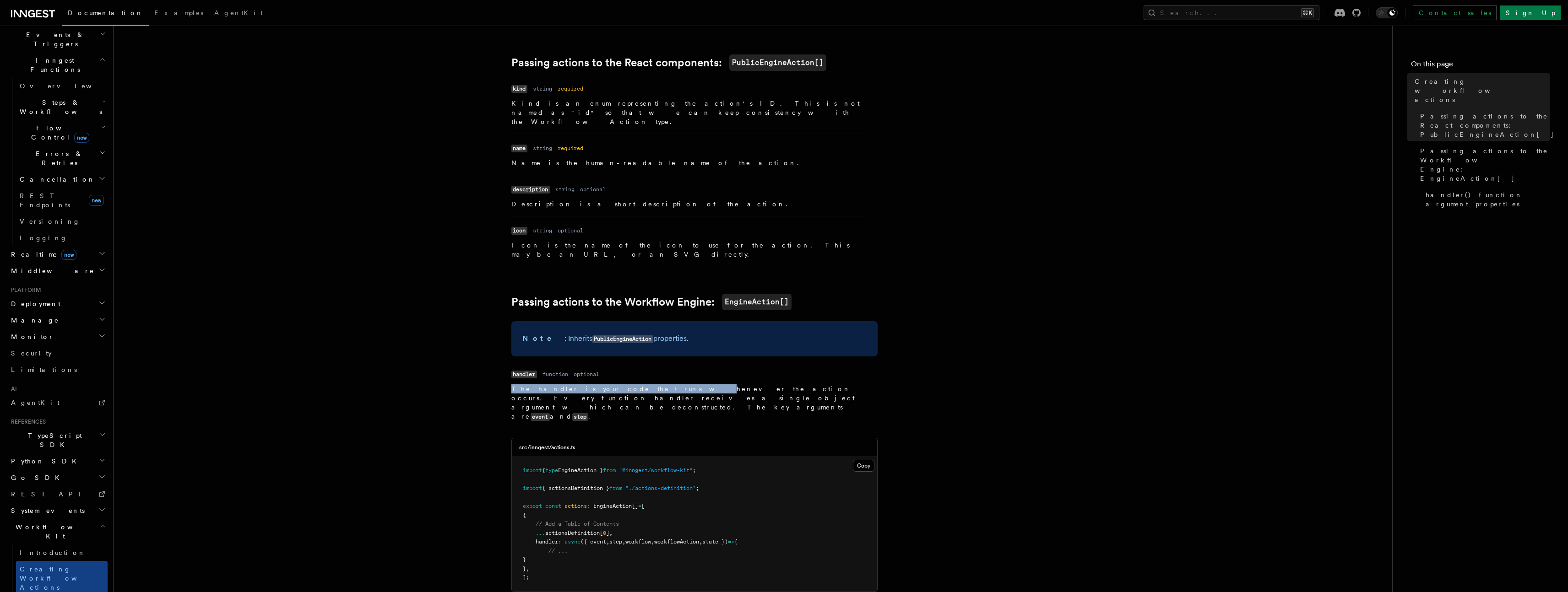
drag, startPoint x: 505, startPoint y: 370, endPoint x: 623, endPoint y: 375, distance: 118.1
click at [621, 375] on article "References Workflow Kit Creating workflow actions The @inngest/workflow-kit pac…" at bounding box center [753, 336] width 1250 height 1814
click at [623, 385] on p "The handler is your code that runs whenever the action occurs. Every function h…" at bounding box center [687, 403] width 352 height 37
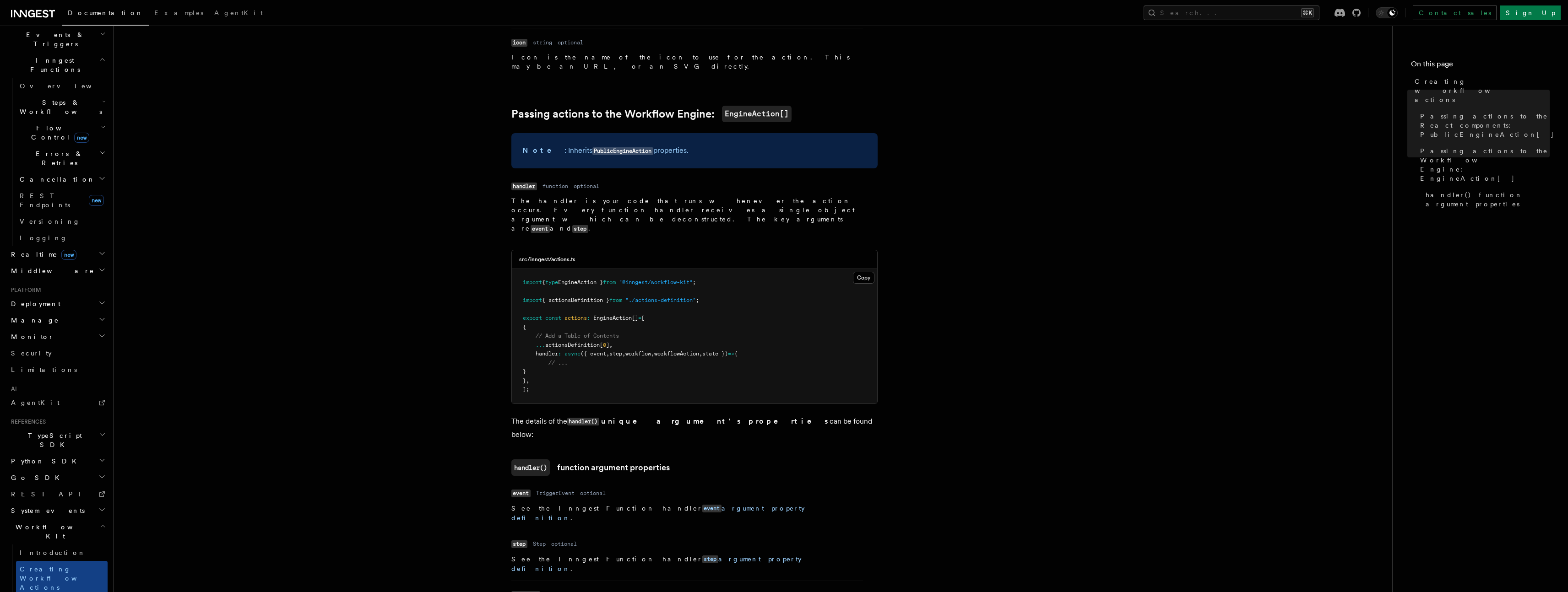
scroll to position [857, 0]
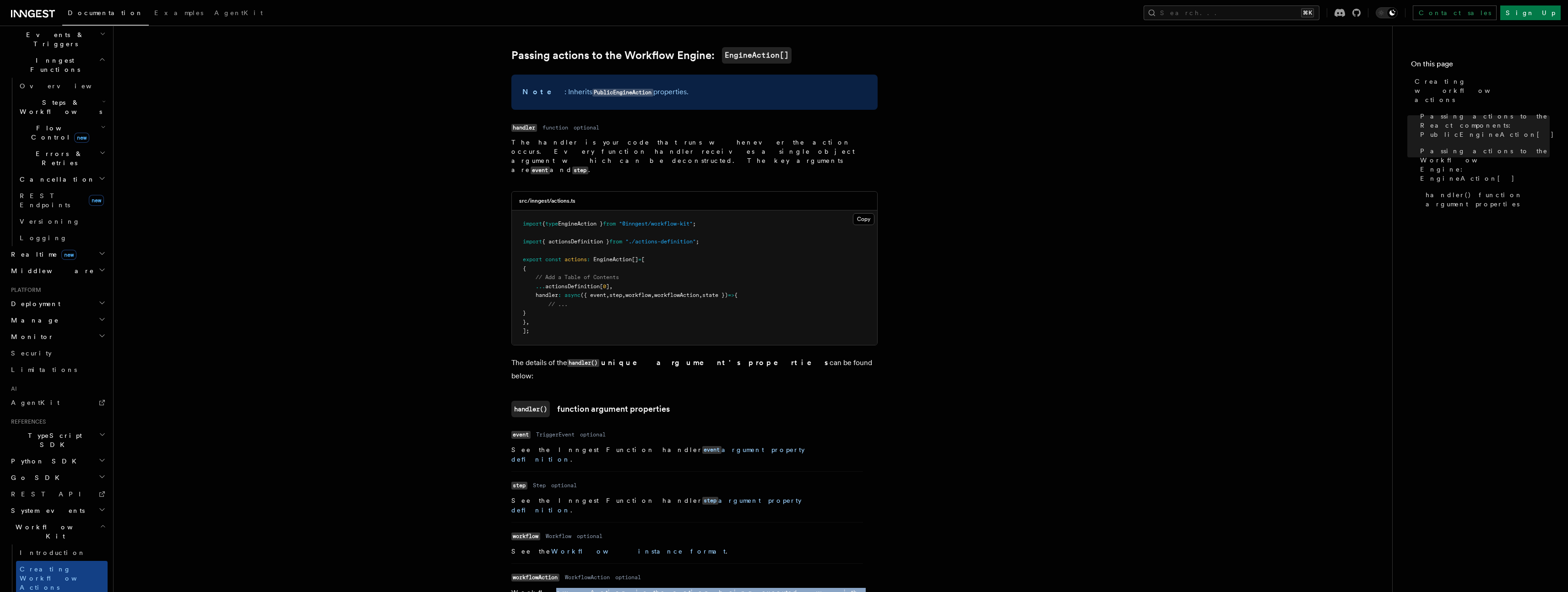
drag, startPoint x: 530, startPoint y: 523, endPoint x: 596, endPoint y: 535, distance: 67.1
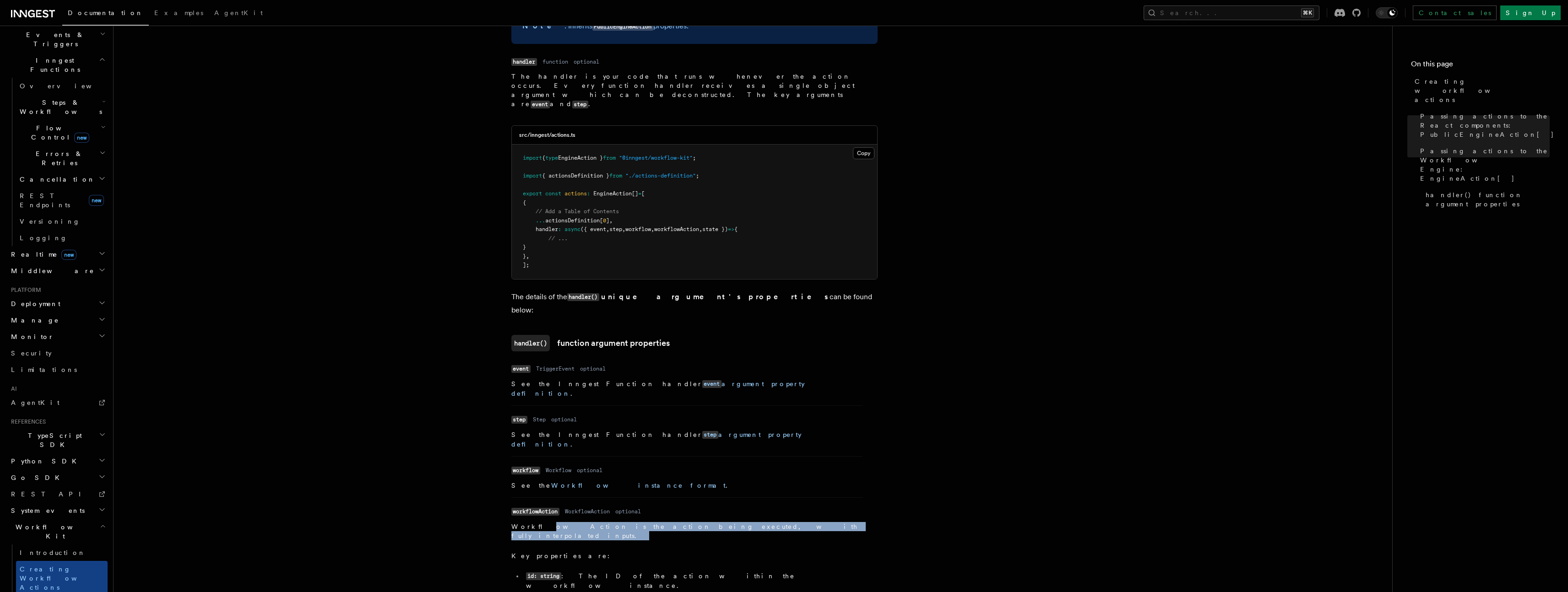
scroll to position [946, 0]
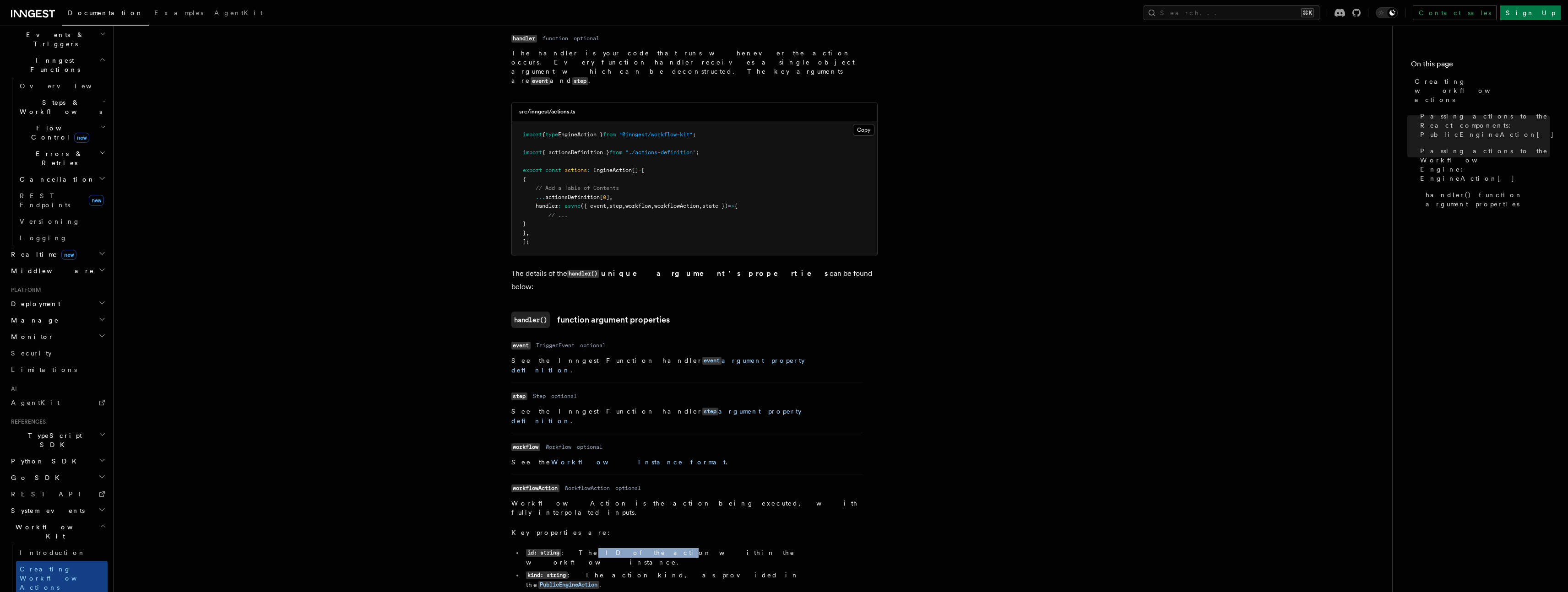
drag, startPoint x: 574, startPoint y: 477, endPoint x: 621, endPoint y: 470, distance: 47.5
click at [620, 548] on li "id: string : The ID of the action within the workflow instance." at bounding box center [693, 557] width 340 height 19
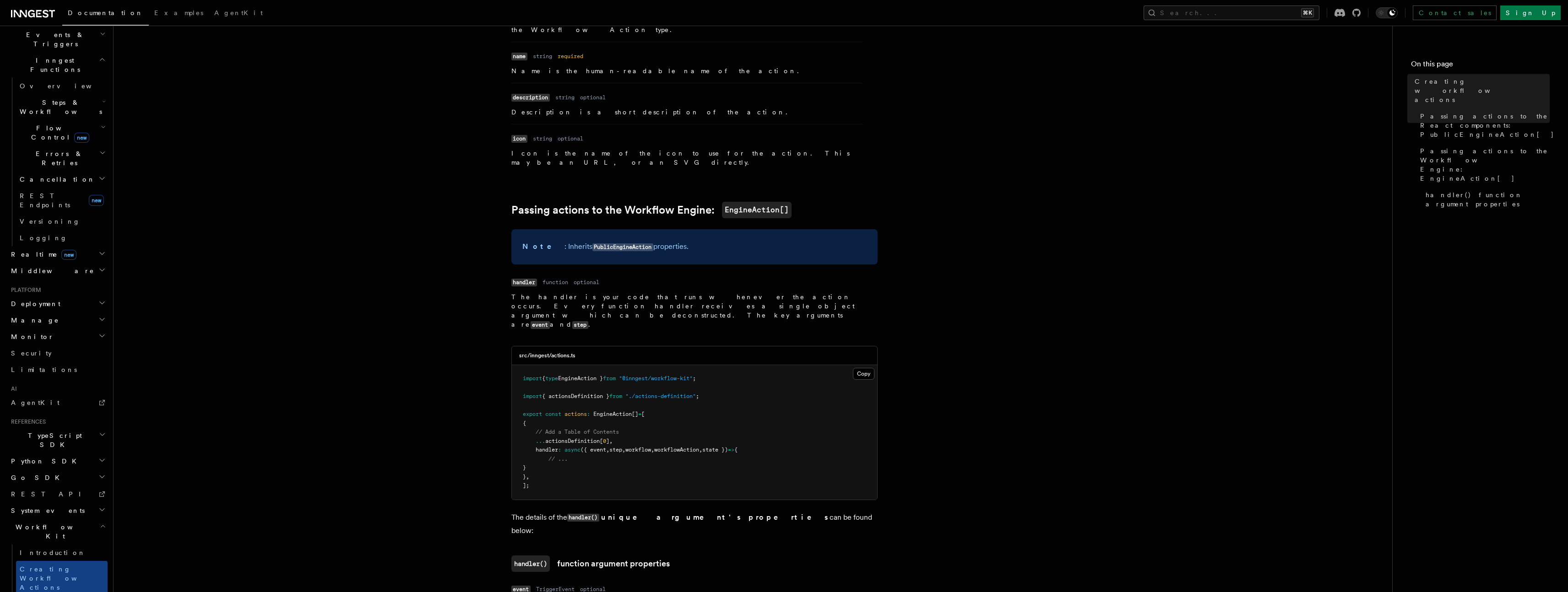
scroll to position [721, 0]
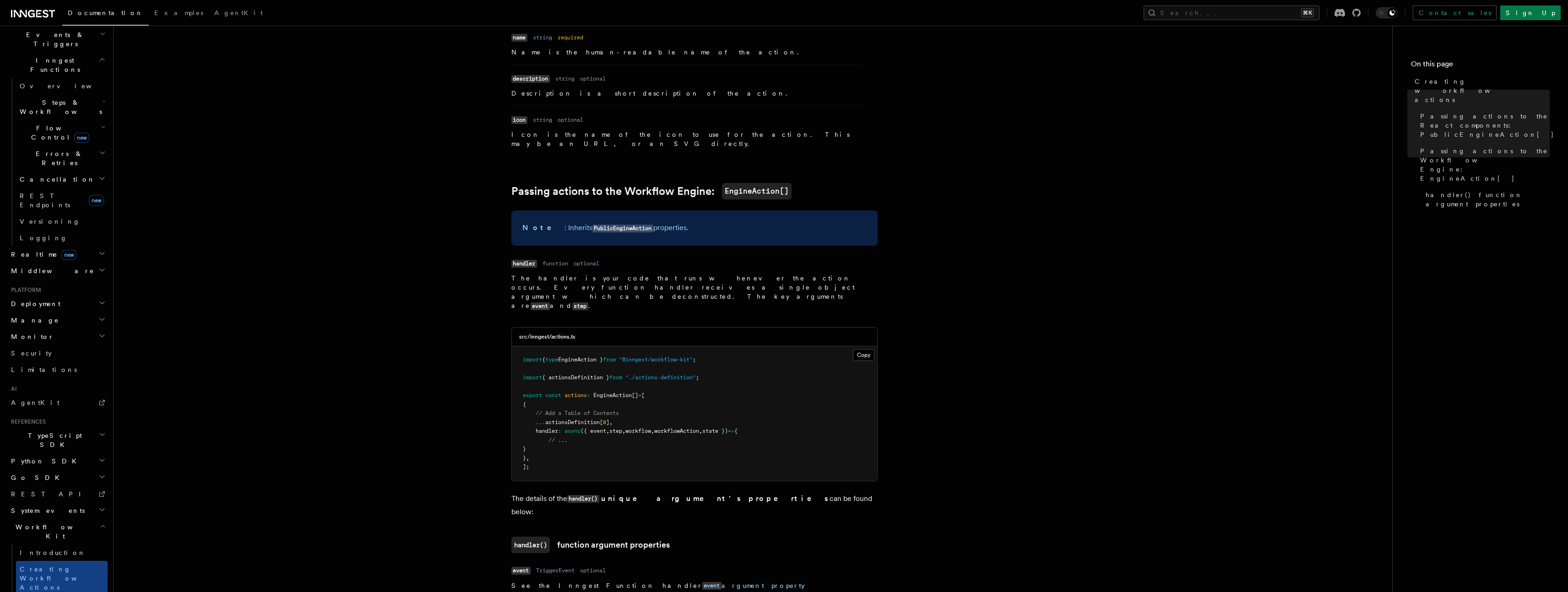
click at [587, 147] on article "References Workflow Kit Creating workflow actions The @inngest/workflow-kit pac…" at bounding box center [753, 226] width 1250 height 1814
click at [632, 257] on dl "Name handler Type function Required optional Description The handler is your co…" at bounding box center [687, 284] width 352 height 54
click at [582, 391] on pre "import { type EngineAction } from "@inngest/workflow-kit" ; import { actionsDef…" at bounding box center [695, 413] width 365 height 134
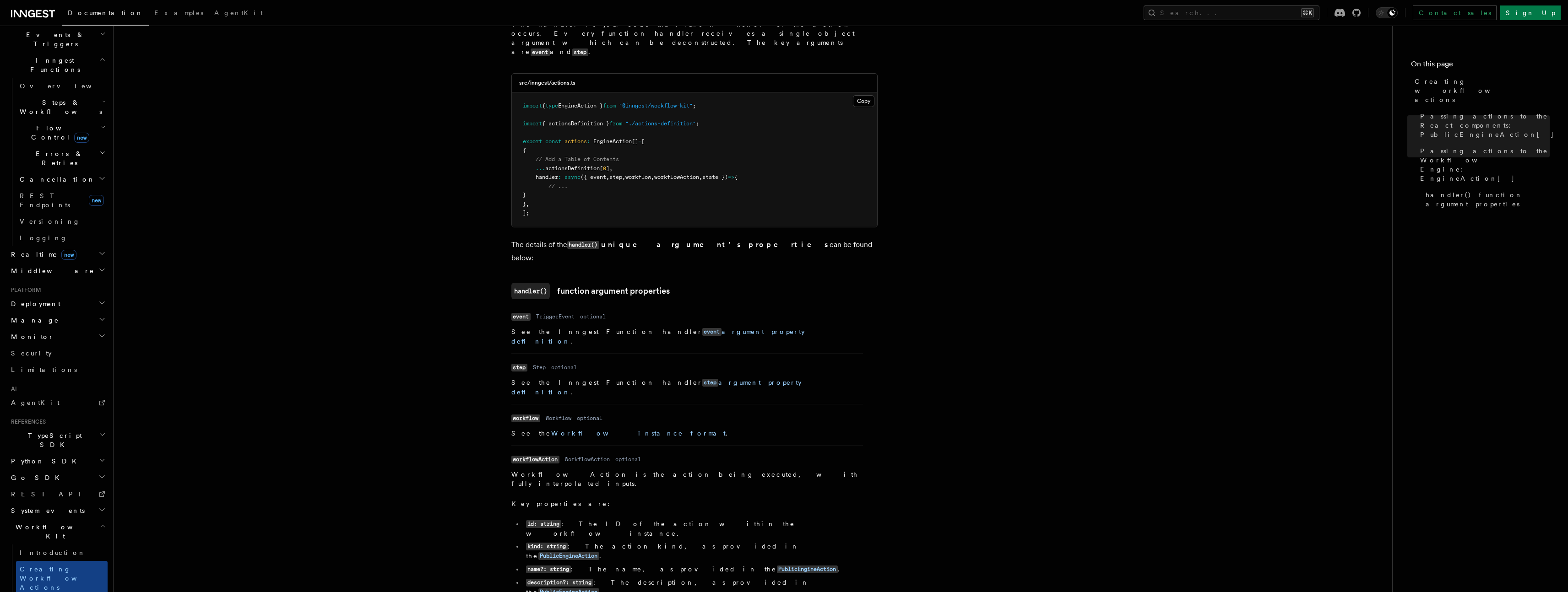
scroll to position [1082, 0]
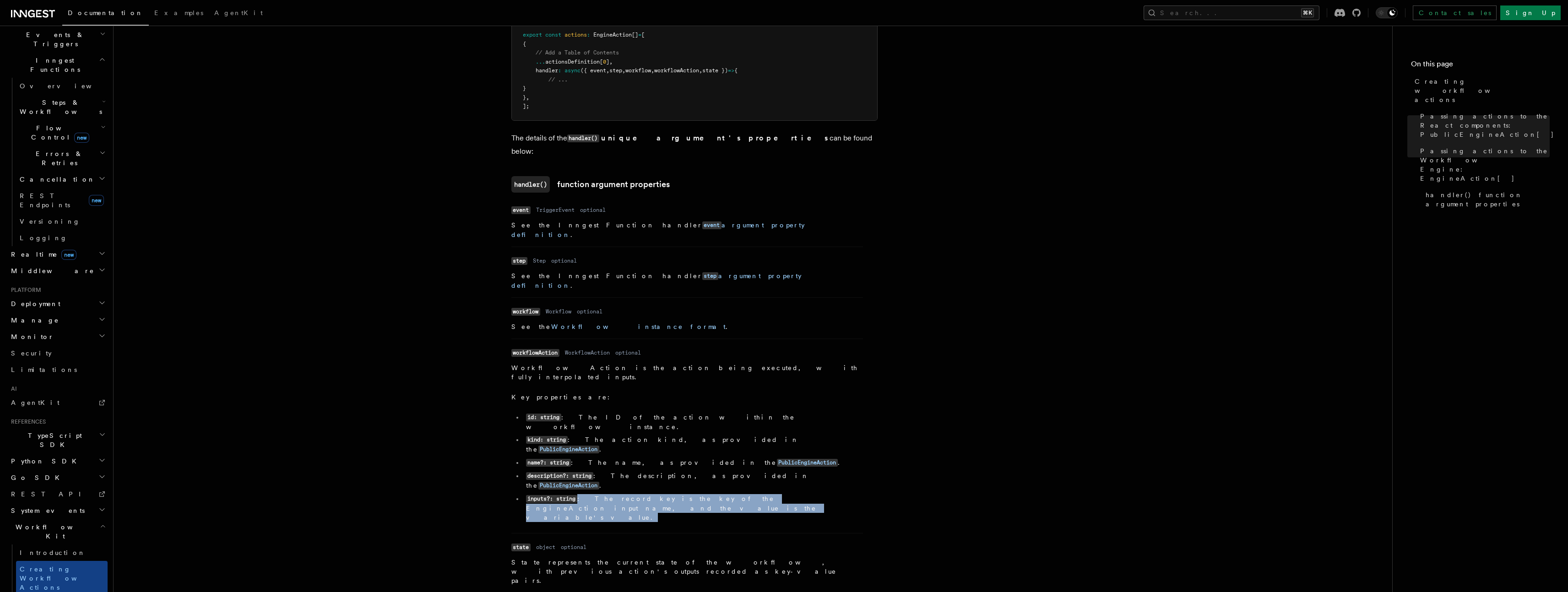
drag, startPoint x: 578, startPoint y: 394, endPoint x: 623, endPoint y: 400, distance: 45.4
click at [623, 400] on dd "WorkflowAction is the action being executed, with fully interpolated inputs. Ke…" at bounding box center [687, 444] width 352 height 162
drag, startPoint x: 593, startPoint y: 400, endPoint x: 655, endPoint y: 395, distance: 62.2
click at [655, 395] on dd "WorkflowAction is the action being executed, with fully interpolated inputs. Ke…" at bounding box center [687, 444] width 352 height 162
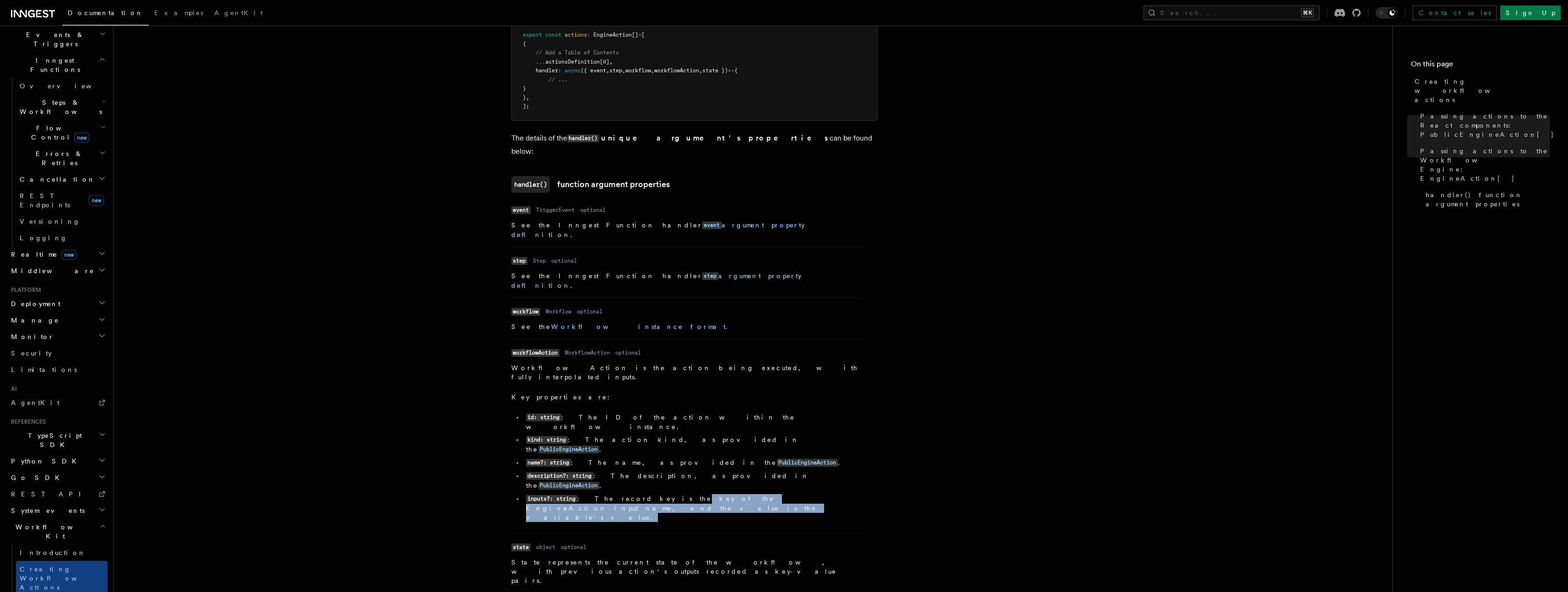
drag, startPoint x: 614, startPoint y: 399, endPoint x: 638, endPoint y: 395, distance: 24.3
click at [642, 394] on dd "WorkflowAction is the action being executed, with fully interpolated inputs. Ke…" at bounding box center [687, 444] width 352 height 162
click at [585, 400] on dd "WorkflowAction is the action being executed, with fully interpolated inputs. Ke…" at bounding box center [687, 444] width 352 height 162
drag, startPoint x: 645, startPoint y: 392, endPoint x: 747, endPoint y: 392, distance: 102.0
click at [747, 494] on li "inputs?: string : The record key is the key of the EngineAction input name, and…" at bounding box center [693, 508] width 340 height 28
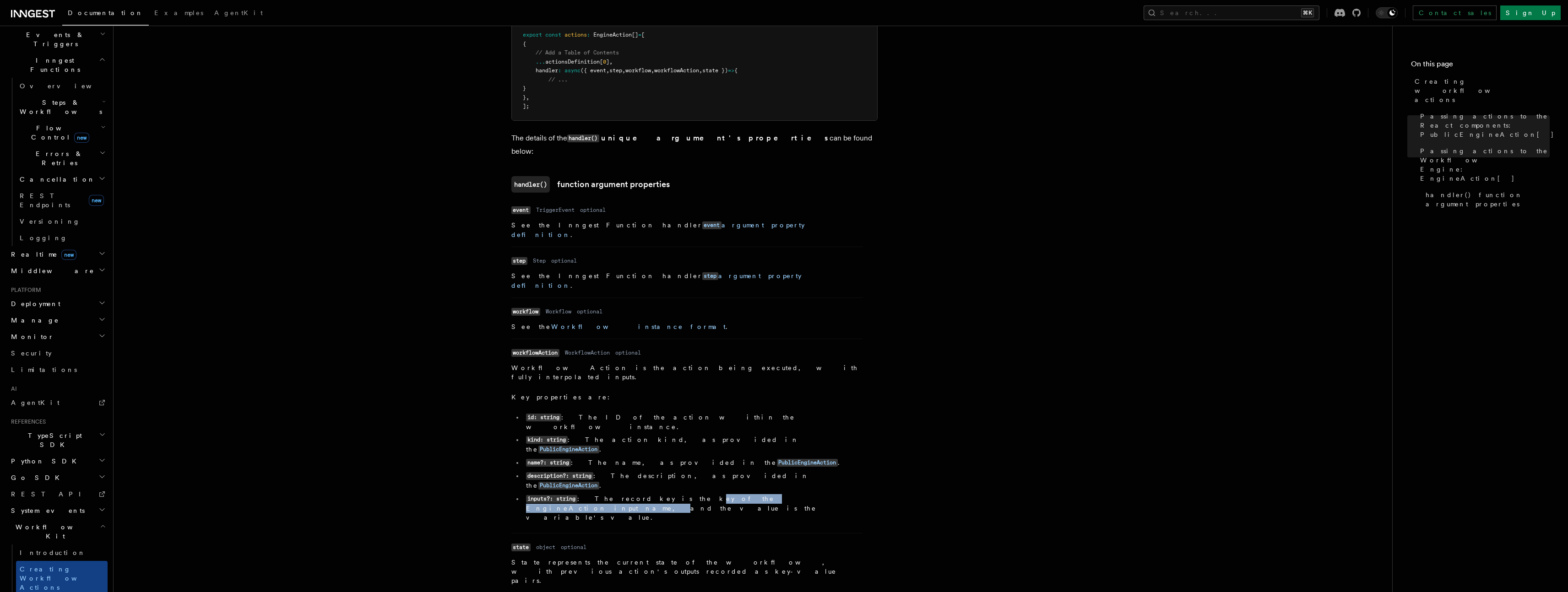
click at [747, 494] on li "inputs?: string : The record key is the key of the EngineAction input name, and…" at bounding box center [693, 508] width 340 height 28
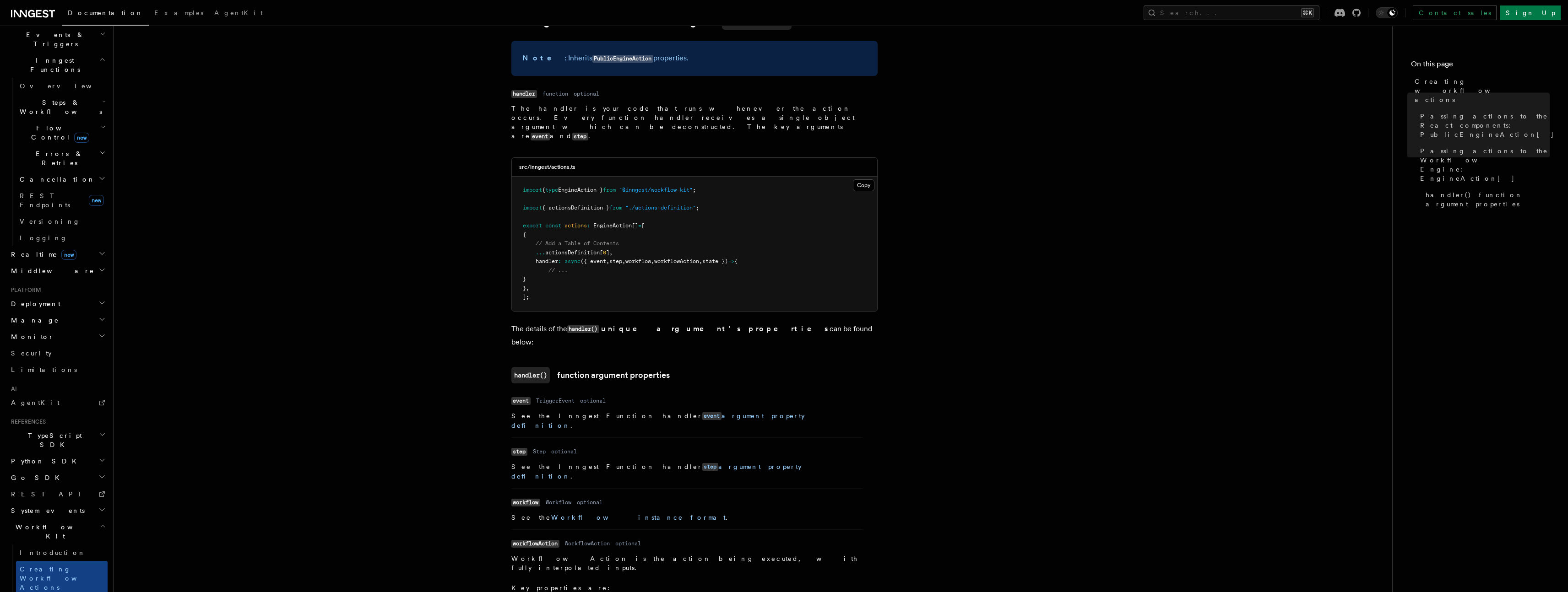
scroll to position [899, 0]
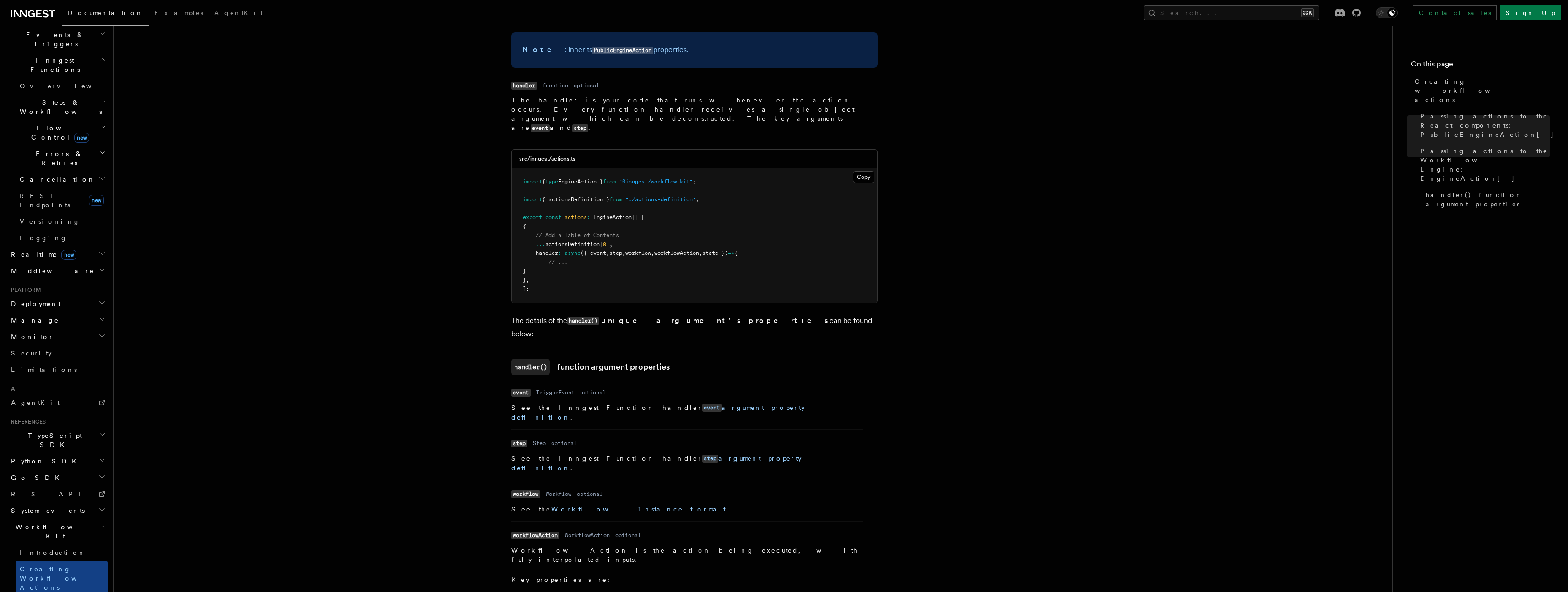
click at [681, 359] on h3 "handler() function argument properties" at bounding box center [695, 367] width 366 height 16
drag, startPoint x: 604, startPoint y: 316, endPoint x: 544, endPoint y: 43, distance: 279.5
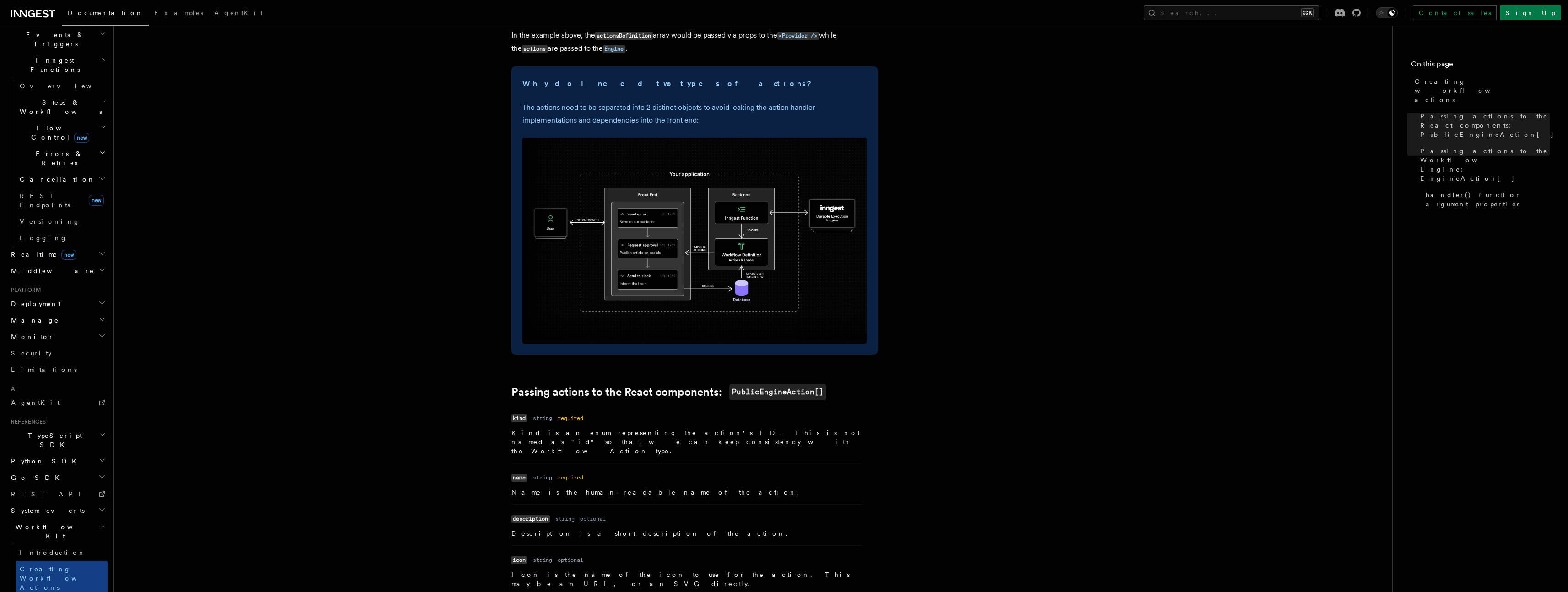
scroll to position [0, 0]
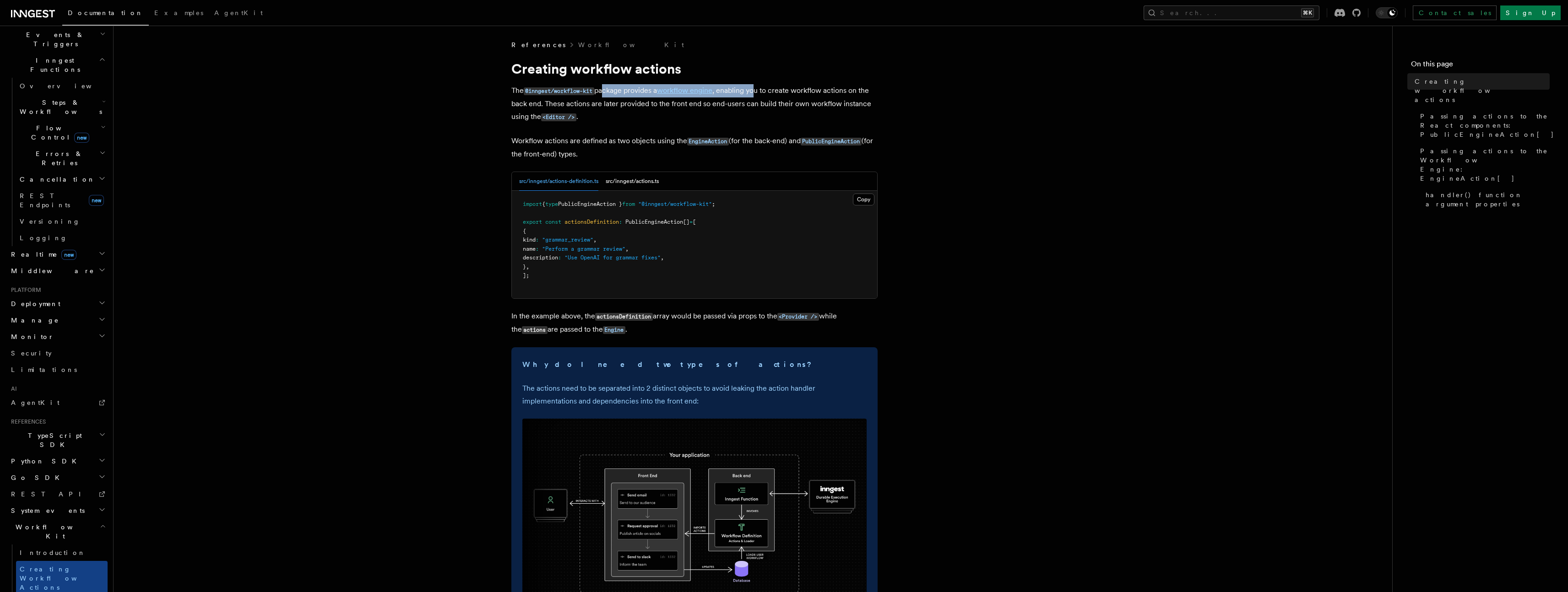
drag, startPoint x: 626, startPoint y: 91, endPoint x: 761, endPoint y: 96, distance: 135.1
click at [761, 96] on p "The @inngest/workflow-kit package provides a workflow engine , enabling you to …" at bounding box center [695, 103] width 366 height 40
click at [760, 97] on p "The @inngest/workflow-kit package provides a workflow engine , enabling you to …" at bounding box center [695, 103] width 366 height 40
drag, startPoint x: 732, startPoint y: 91, endPoint x: 822, endPoint y: 93, distance: 90.0
click at [819, 93] on p "The @inngest/workflow-kit package provides a workflow engine , enabling you to …" at bounding box center [695, 103] width 366 height 40
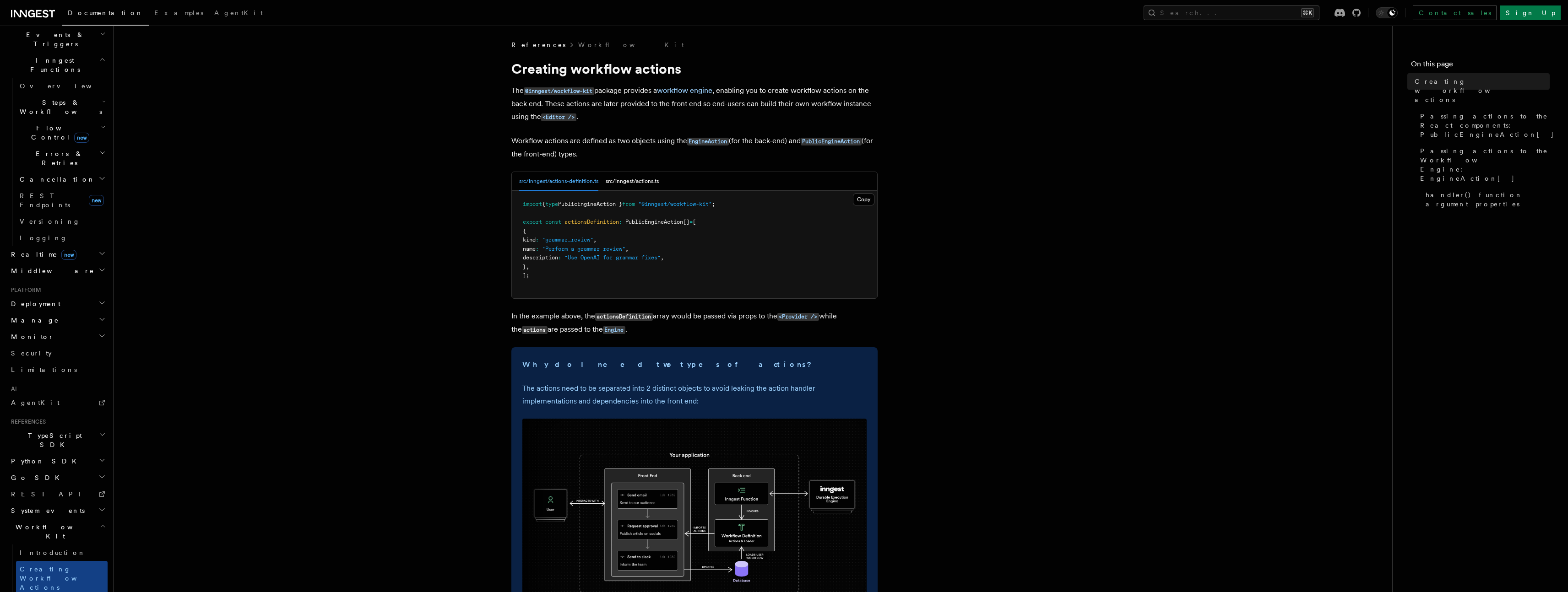
click at [822, 93] on p "The @inngest/workflow-kit package provides a workflow engine , enabling you to …" at bounding box center [695, 103] width 366 height 40
drag, startPoint x: 788, startPoint y: 89, endPoint x: 878, endPoint y: 94, distance: 90.1
drag, startPoint x: 525, startPoint y: 102, endPoint x: 612, endPoint y: 106, distance: 87.1
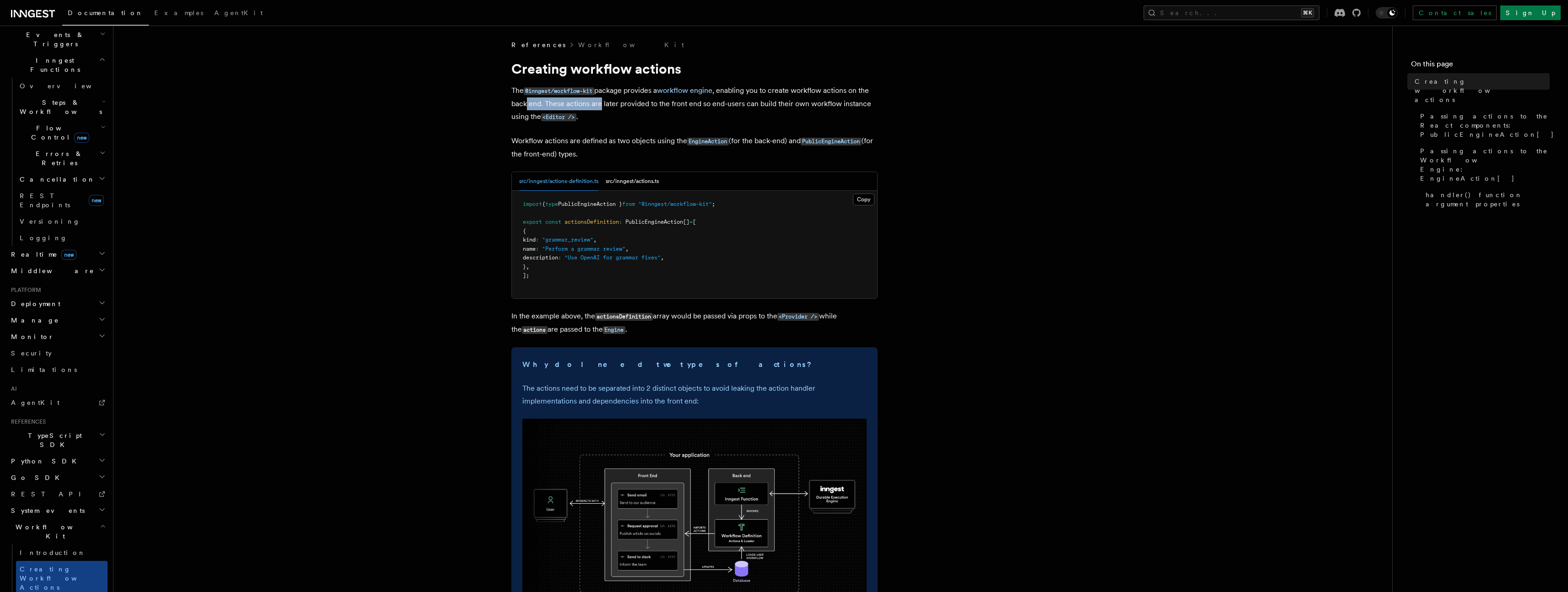
click at [609, 106] on p "The @inngest/workflow-kit package provides a workflow engine , enabling you to …" at bounding box center [695, 103] width 366 height 40
click at [612, 106] on p "The @inngest/workflow-kit package provides a workflow engine , enabling you to …" at bounding box center [695, 103] width 366 height 40
drag, startPoint x: 584, startPoint y: 102, endPoint x: 678, endPoint y: 106, distance: 94.1
click at [677, 105] on p "The @inngest/workflow-kit package provides a workflow engine , enabling you to …" at bounding box center [695, 103] width 366 height 40
click at [660, 103] on p "The @inngest/workflow-kit package provides a workflow engine , enabling you to …" at bounding box center [695, 103] width 366 height 40
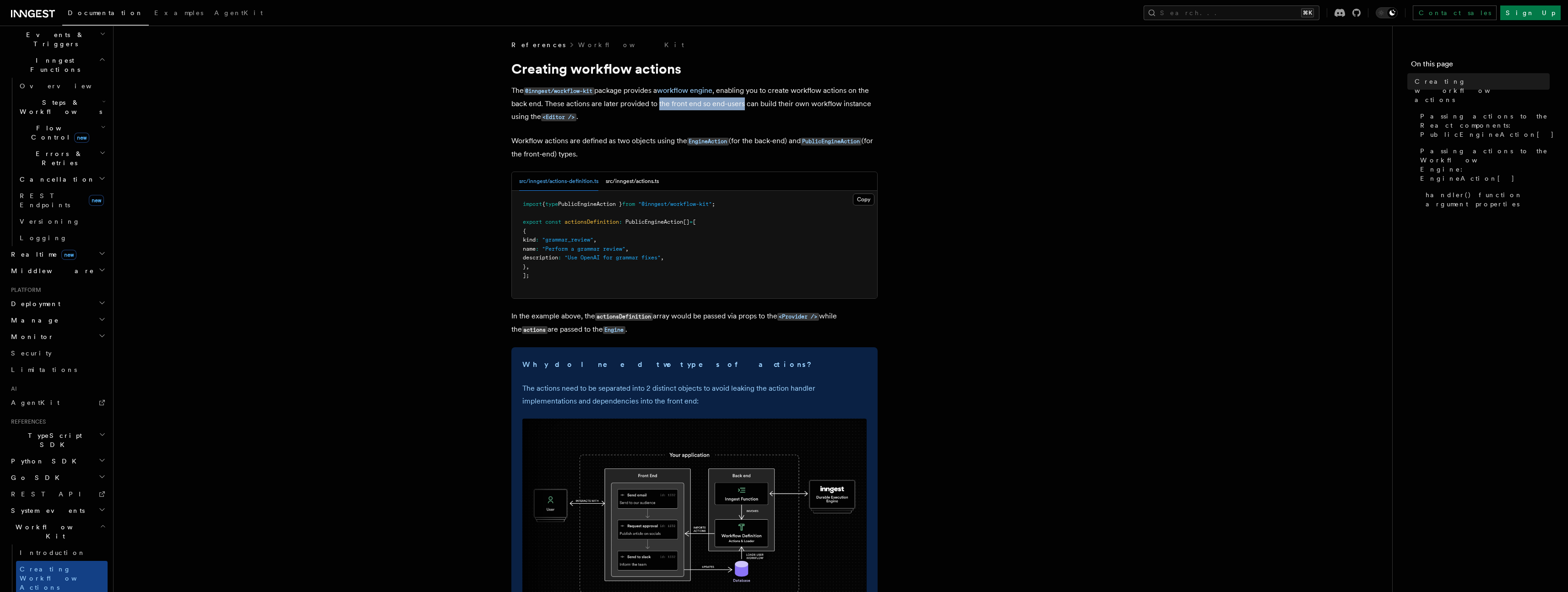
drag, startPoint x: 660, startPoint y: 103, endPoint x: 752, endPoint y: 105, distance: 92.0
click at [744, 105] on p "The @inngest/workflow-kit package provides a workflow engine , enabling you to …" at bounding box center [695, 103] width 366 height 40
drag, startPoint x: 498, startPoint y: 116, endPoint x: 513, endPoint y: 120, distance: 15.5
drag, startPoint x: 528, startPoint y: 141, endPoint x: 590, endPoint y: 141, distance: 62.0
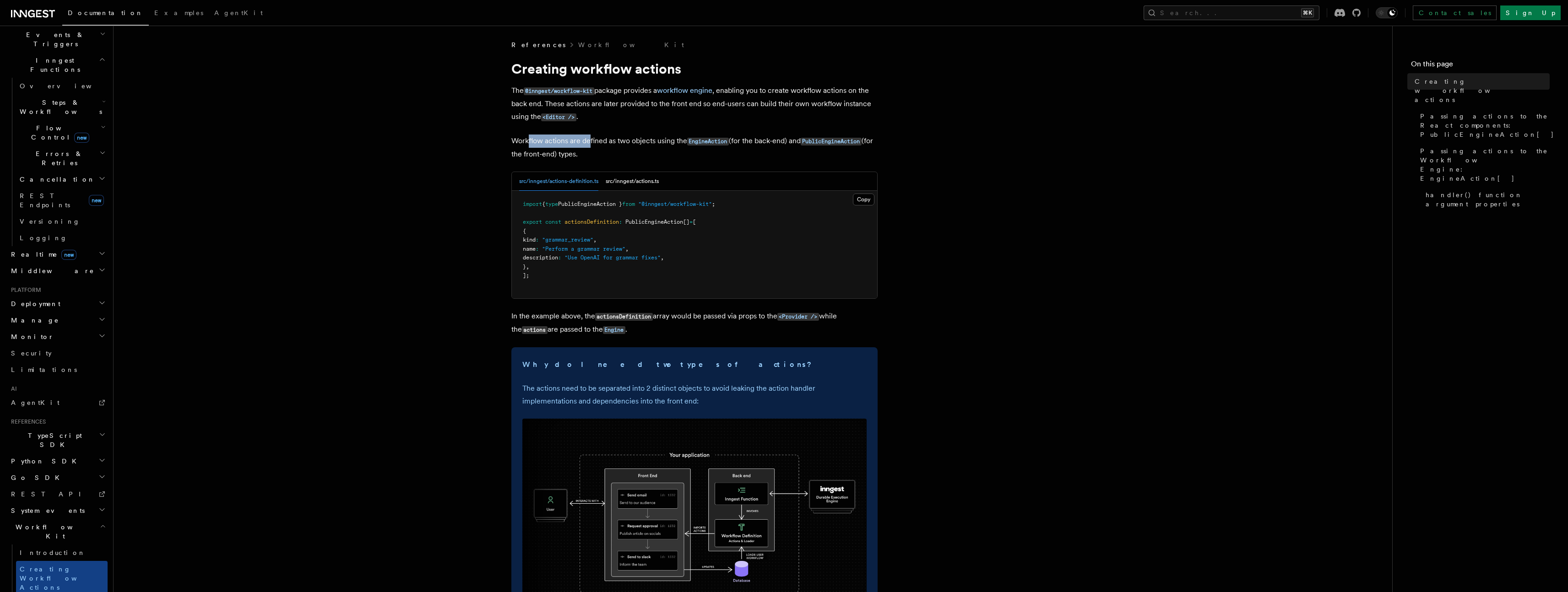
click at [590, 141] on p "Workflow actions are defined as two objects using the EngineAction (for the bac…" at bounding box center [695, 147] width 366 height 26
drag, startPoint x: 618, startPoint y: 143, endPoint x: 653, endPoint y: 143, distance: 35.0
click at [643, 144] on p "Workflow actions are defined as two objects using the EngineAction (for the bac…" at bounding box center [695, 147] width 366 height 26
click at [653, 143] on p "Workflow actions are defined as two objects using the EngineAction (for the bac…" at bounding box center [695, 147] width 366 height 26
drag, startPoint x: 764, startPoint y: 143, endPoint x: 795, endPoint y: 144, distance: 31.0
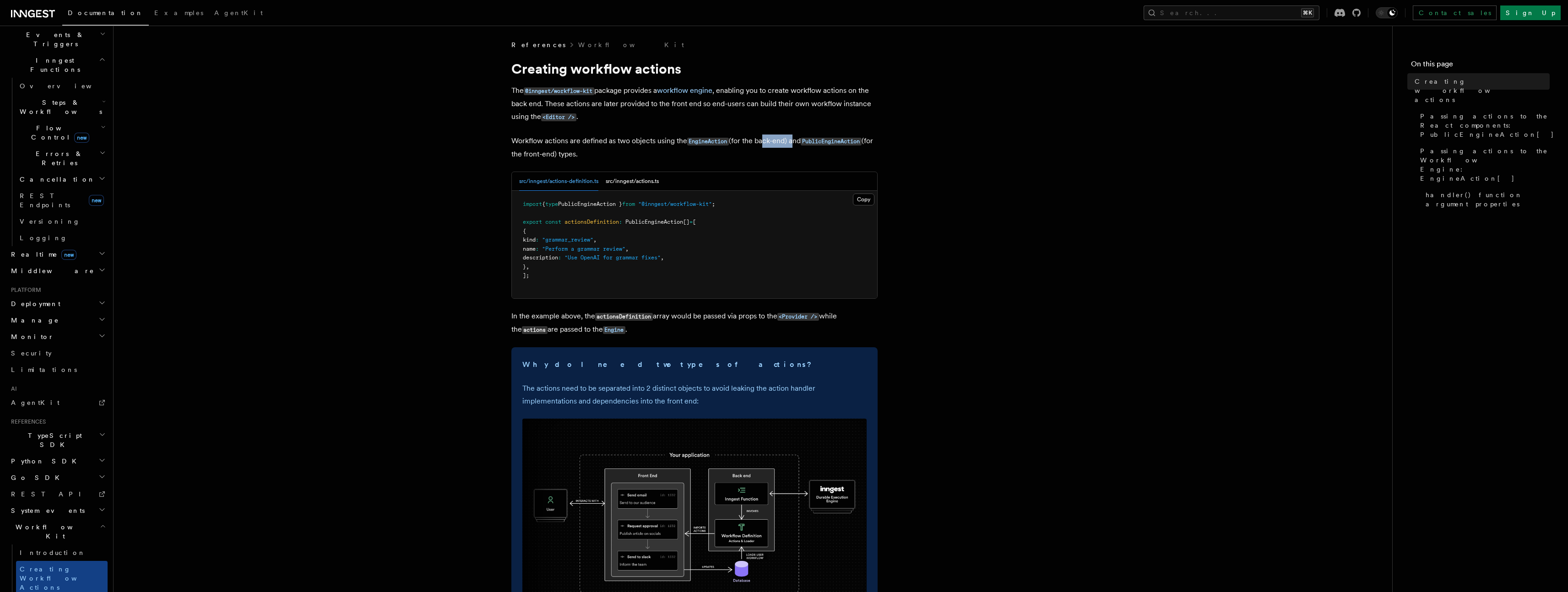
click at [795, 144] on p "Workflow actions are defined as two objects using the EngineAction (for the bac…" at bounding box center [695, 147] width 366 height 26
click at [561, 156] on p "Workflow actions are defined as two objects using the EngineAction (for the bac…" at bounding box center [695, 147] width 366 height 26
click at [639, 187] on button "src/inngest/actions.ts" at bounding box center [632, 181] width 53 height 19
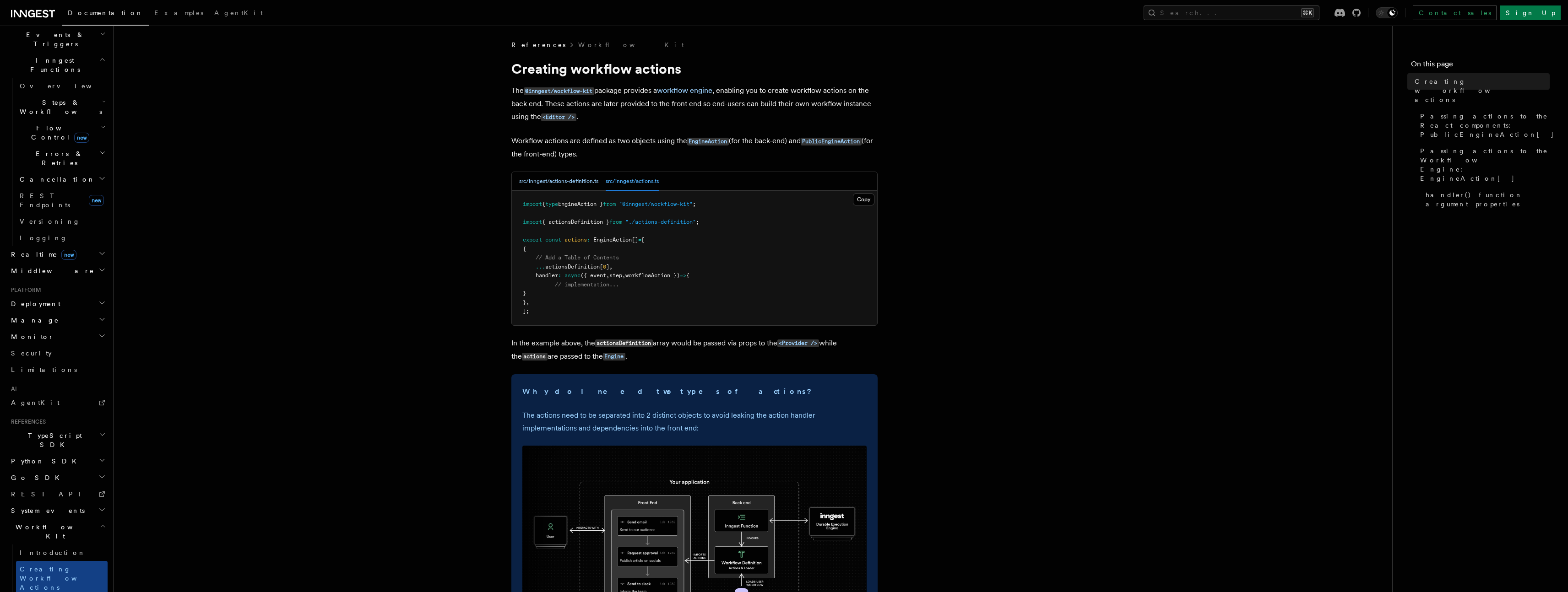
click at [583, 189] on button "src/inngest/actions-definition.ts" at bounding box center [559, 181] width 79 height 19
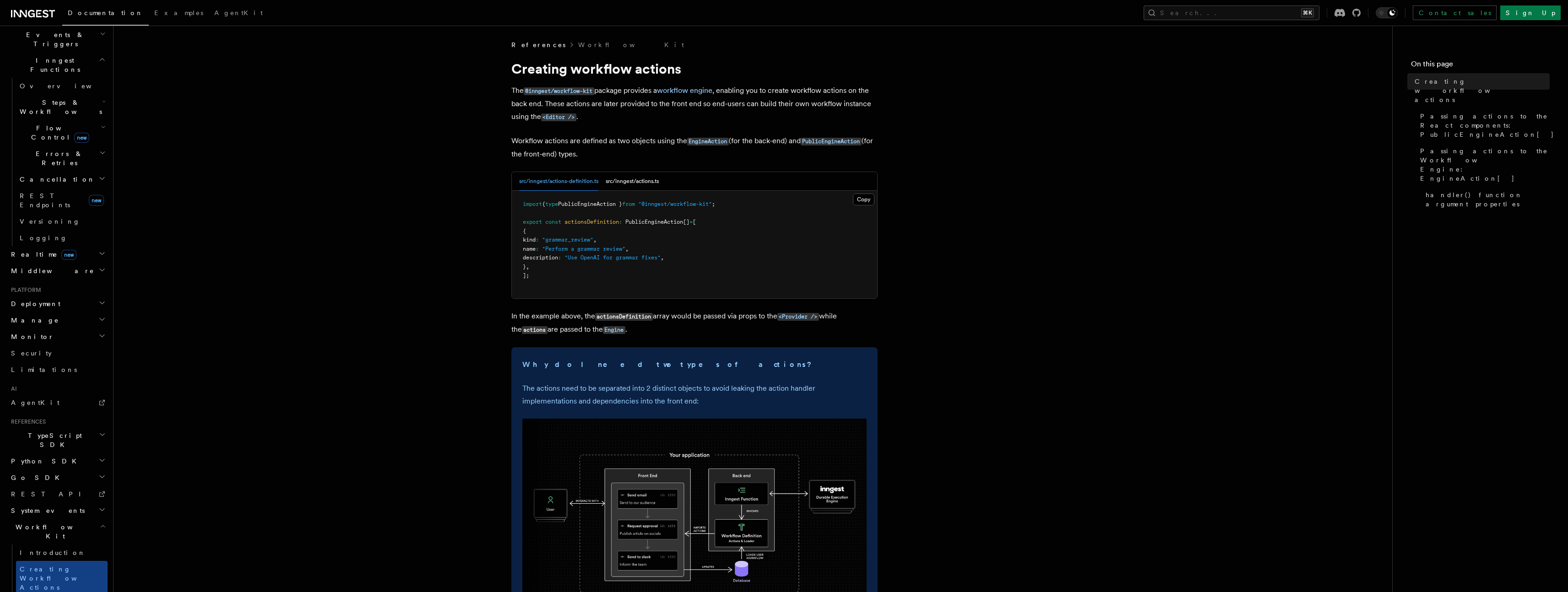
click at [570, 184] on button "src/inngest/actions-definition.ts" at bounding box center [559, 181] width 79 height 19
drag, startPoint x: 540, startPoint y: 320, endPoint x: 614, endPoint y: 329, distance: 74.5
click at [612, 330] on p "In the example above, the actionsDefinition array would be passed via props to …" at bounding box center [695, 323] width 366 height 27
click at [653, 318] on code "actionsDefinition" at bounding box center [624, 316] width 58 height 8
drag, startPoint x: 693, startPoint y: 318, endPoint x: 751, endPoint y: 318, distance: 58.0
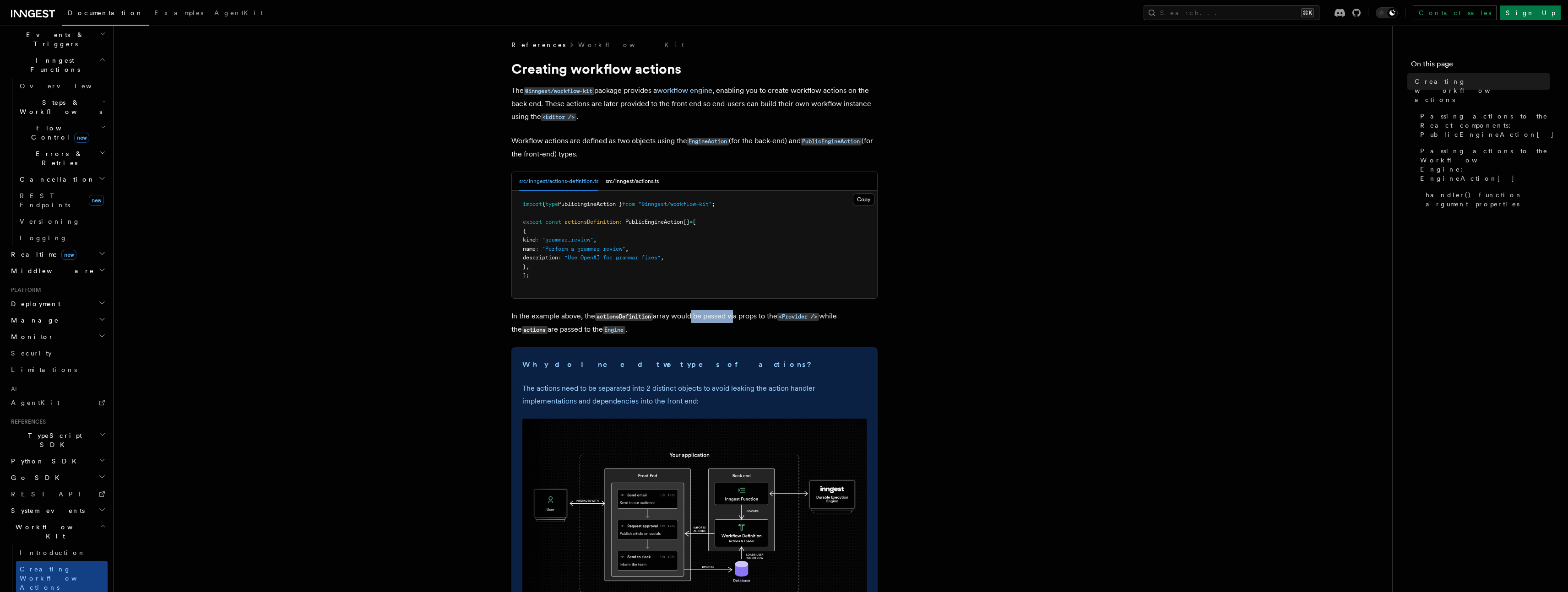
click at [740, 318] on p "In the example above, the actionsDefinition array would be passed via props to …" at bounding box center [695, 323] width 366 height 27
click at [766, 319] on p "In the example above, the actionsDefinition array would be passed via props to …" at bounding box center [695, 323] width 366 height 27
drag, startPoint x: 743, startPoint y: 316, endPoint x: 771, endPoint y: 316, distance: 28.0
click at [754, 316] on p "In the example above, the actionsDefinition array would be passed via props to …" at bounding box center [695, 323] width 366 height 27
click at [774, 316] on p "In the example above, the actionsDefinition array would be passed via props to …" at bounding box center [695, 323] width 366 height 27
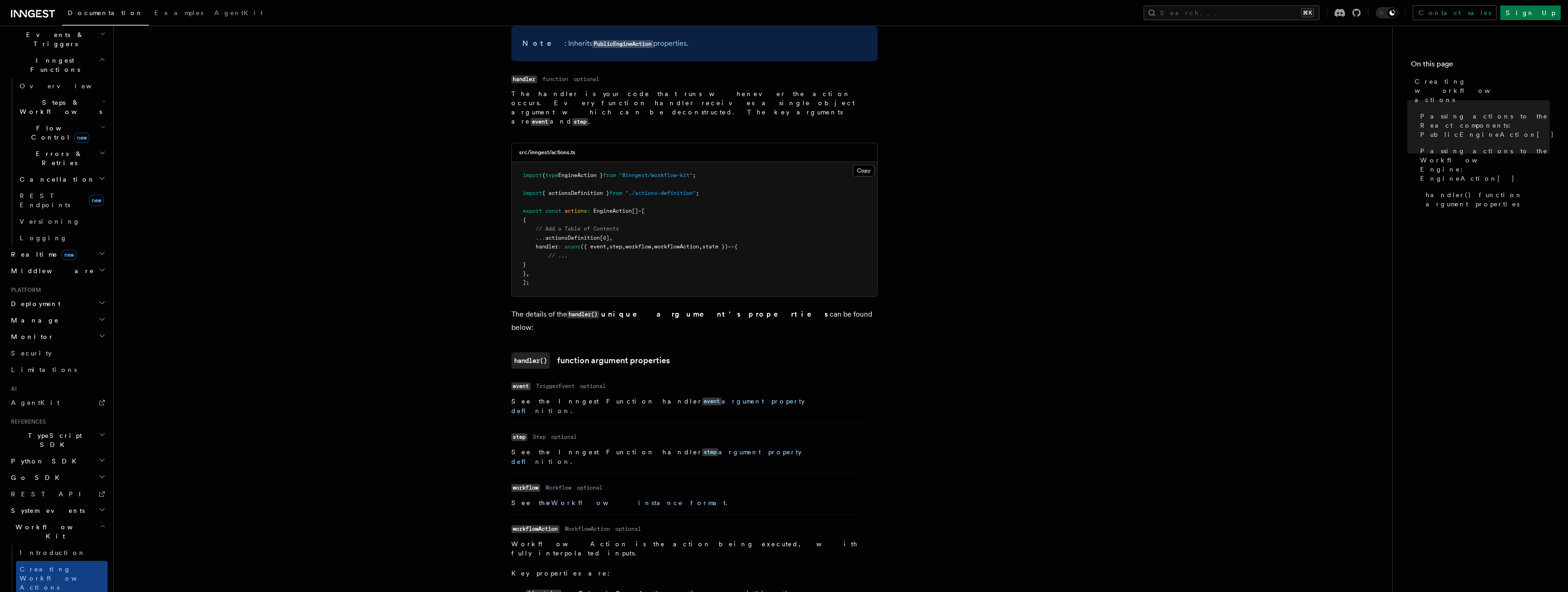
scroll to position [916, 0]
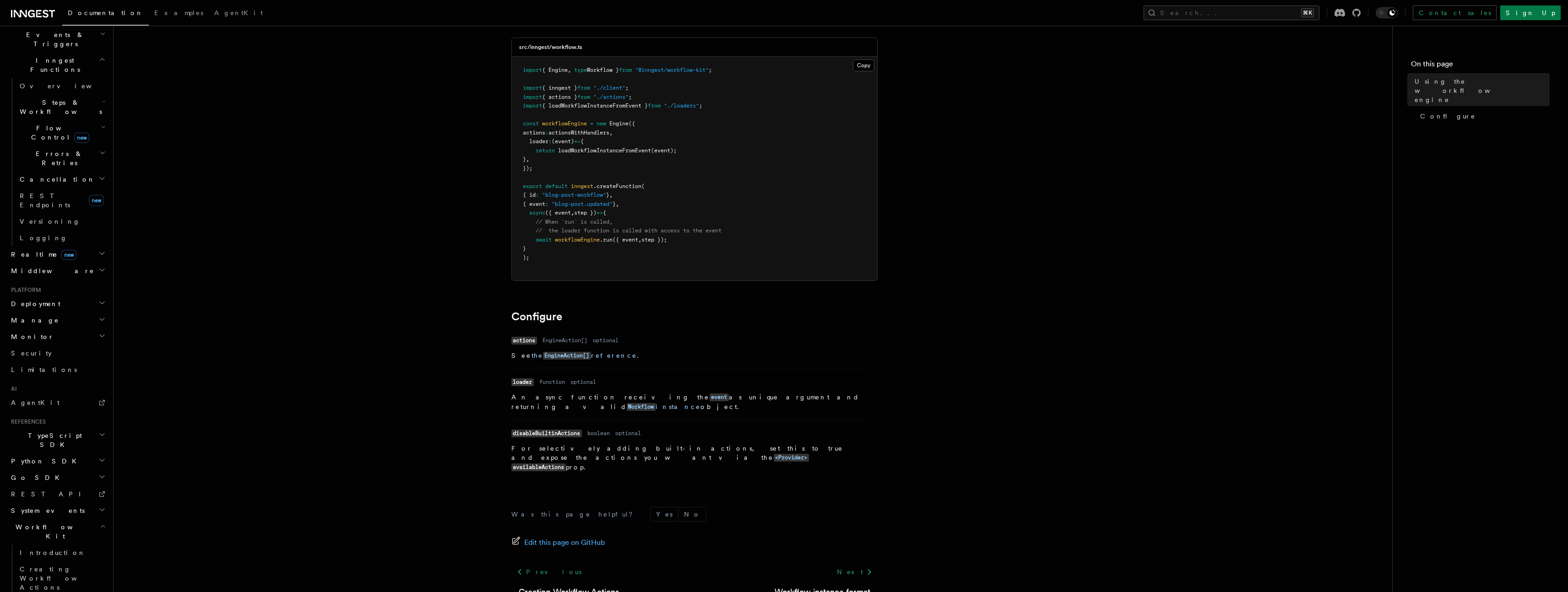
scroll to position [119, 0]
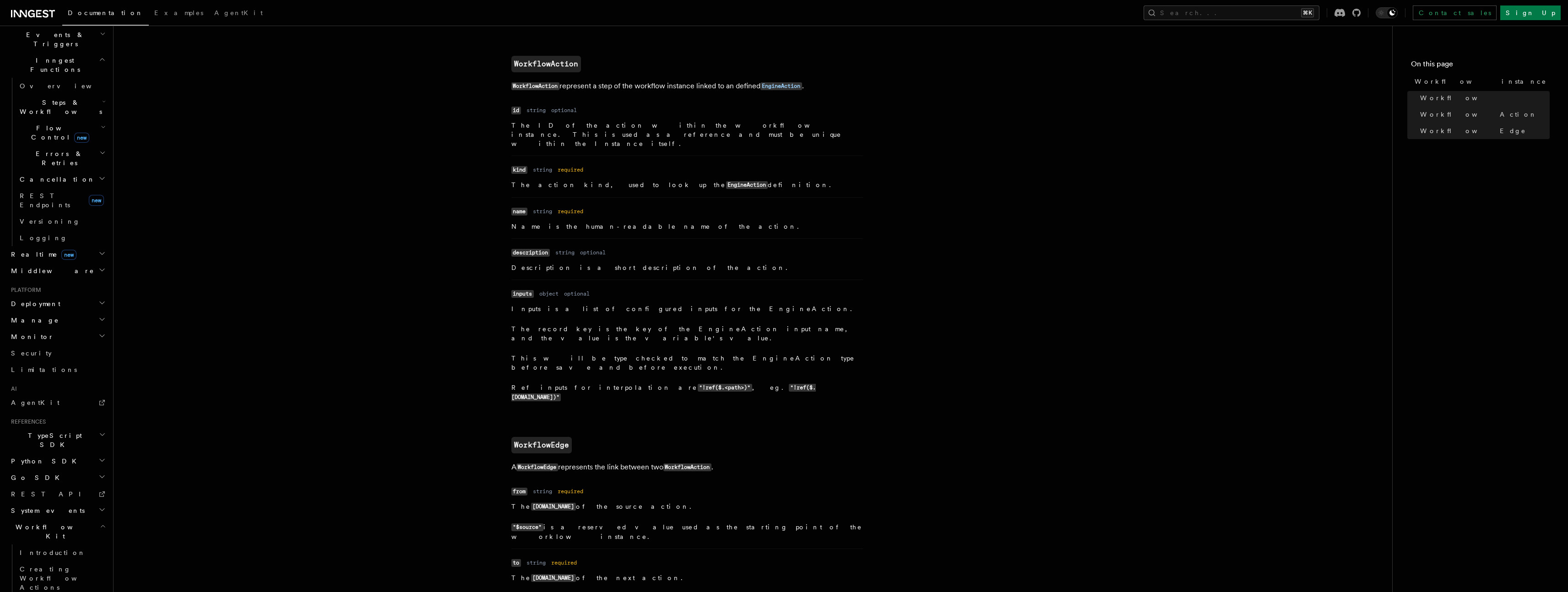
scroll to position [823, 0]
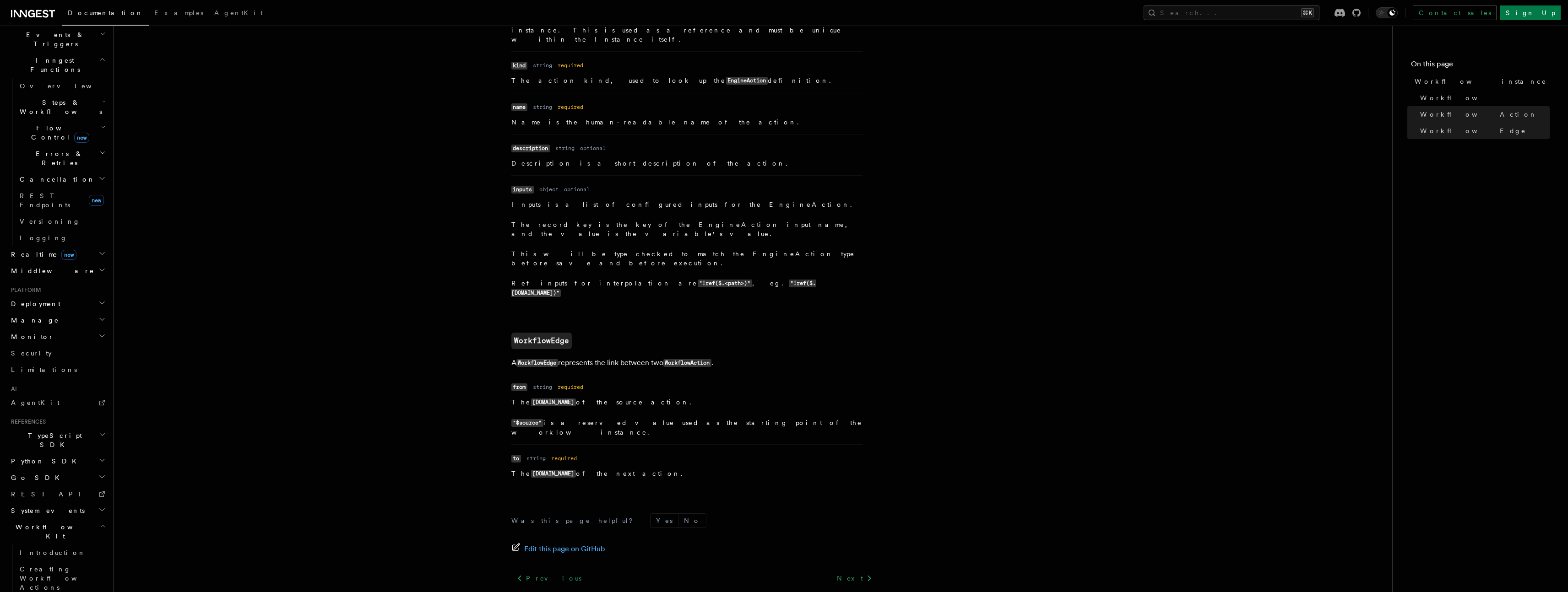
click at [49, 522] on div "Home Quick start Next.js Node.js Python Inngest tour Install the SDK Your first…" at bounding box center [57, 266] width 100 height 948
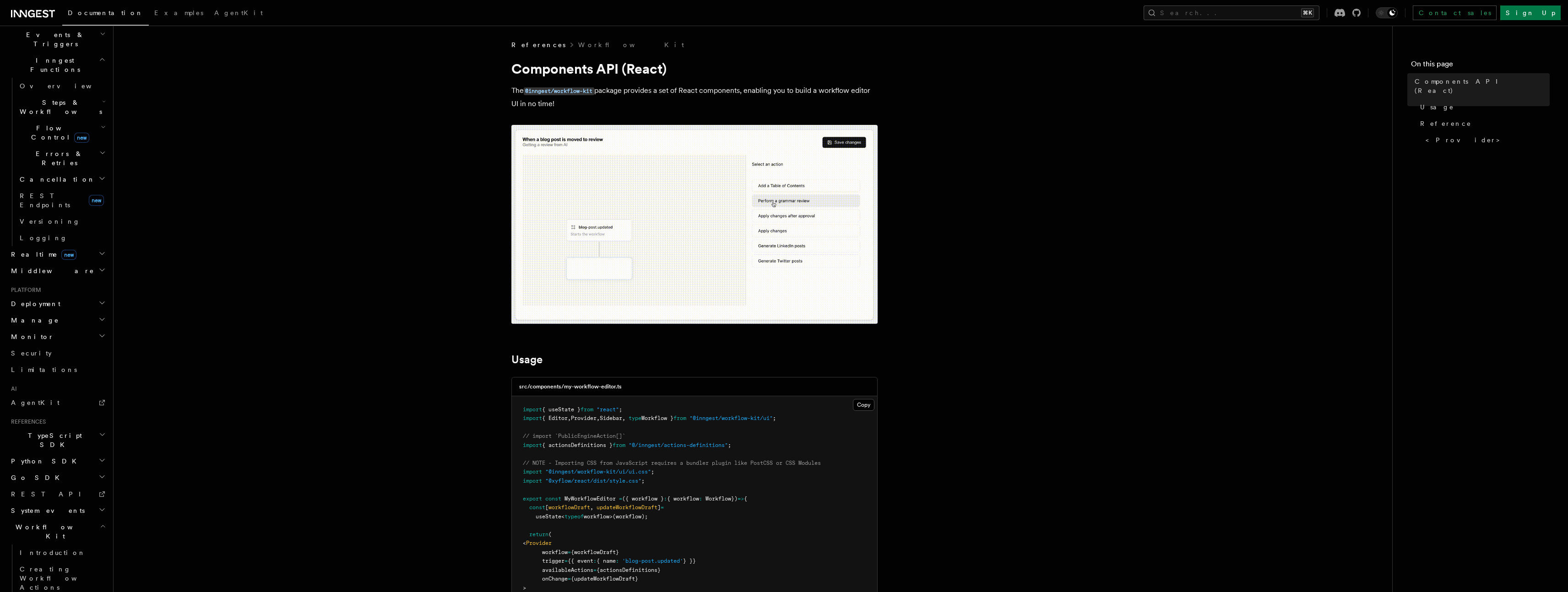
click at [59, 519] on h2 "Workflow Kit" at bounding box center [57, 532] width 100 height 26
click at [42, 548] on span "Introduction" at bounding box center [52, 552] width 66 height 9
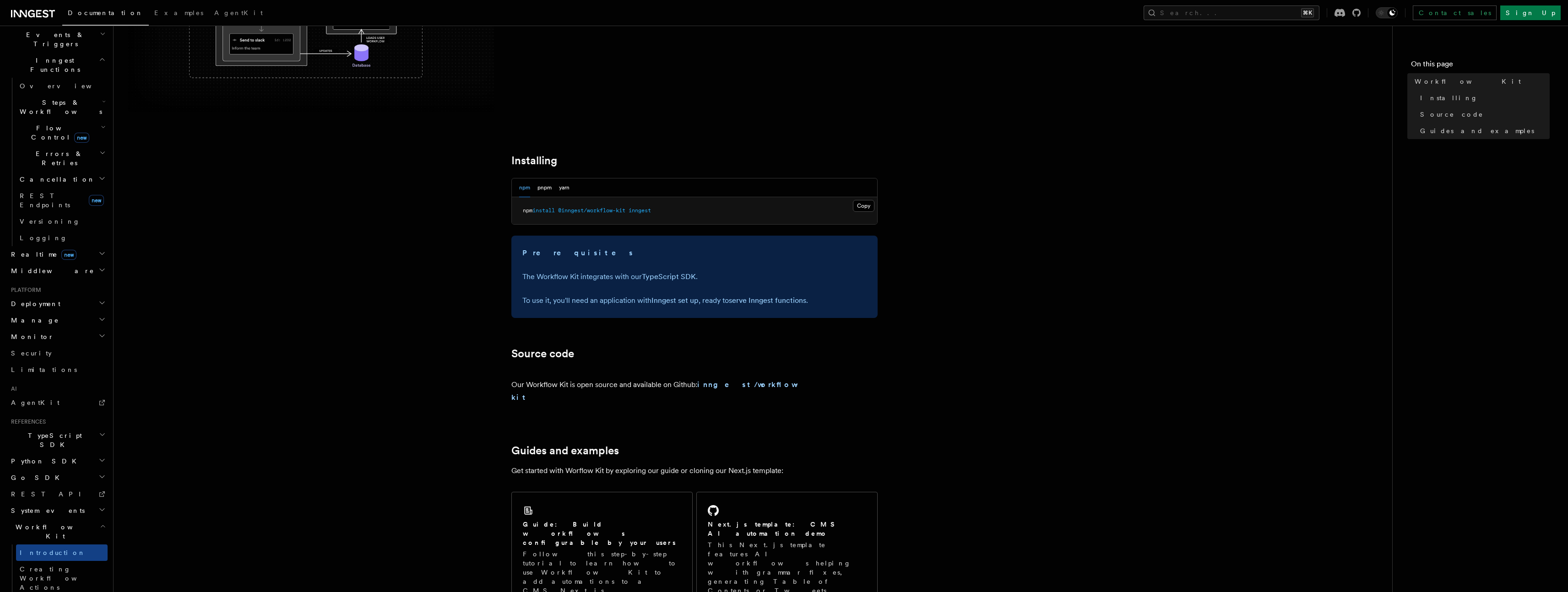
scroll to position [380, 0]
